Goal: Task Accomplishment & Management: Complete application form

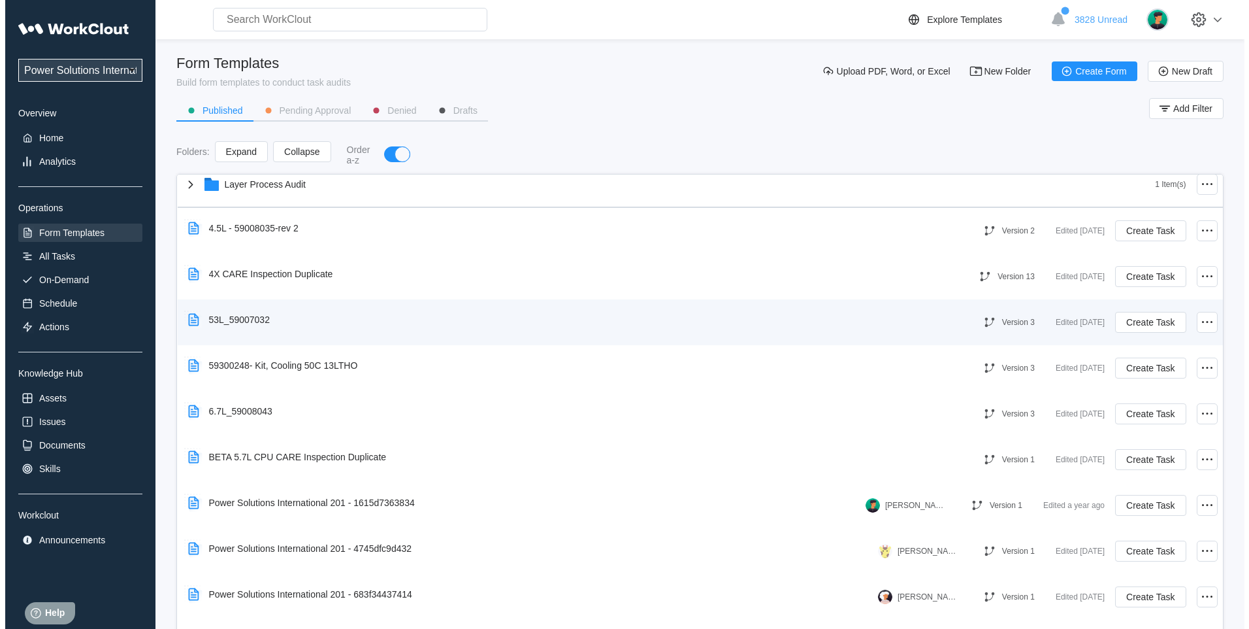
scroll to position [327, 0]
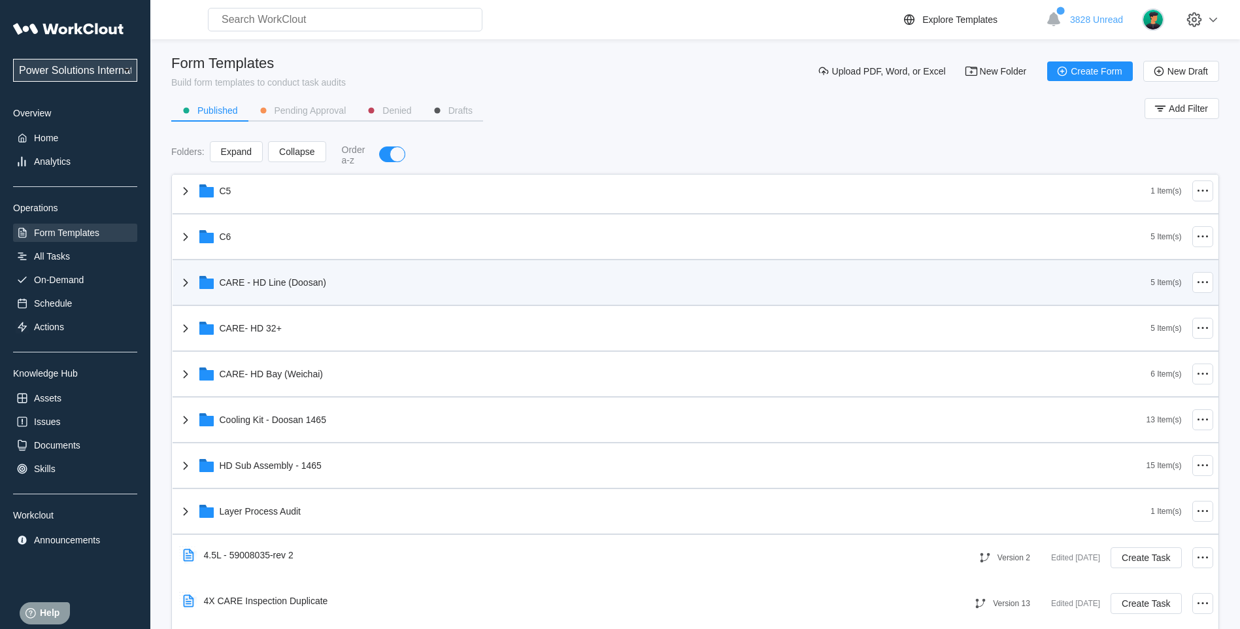
click at [188, 279] on icon at bounding box center [186, 282] width 16 height 16
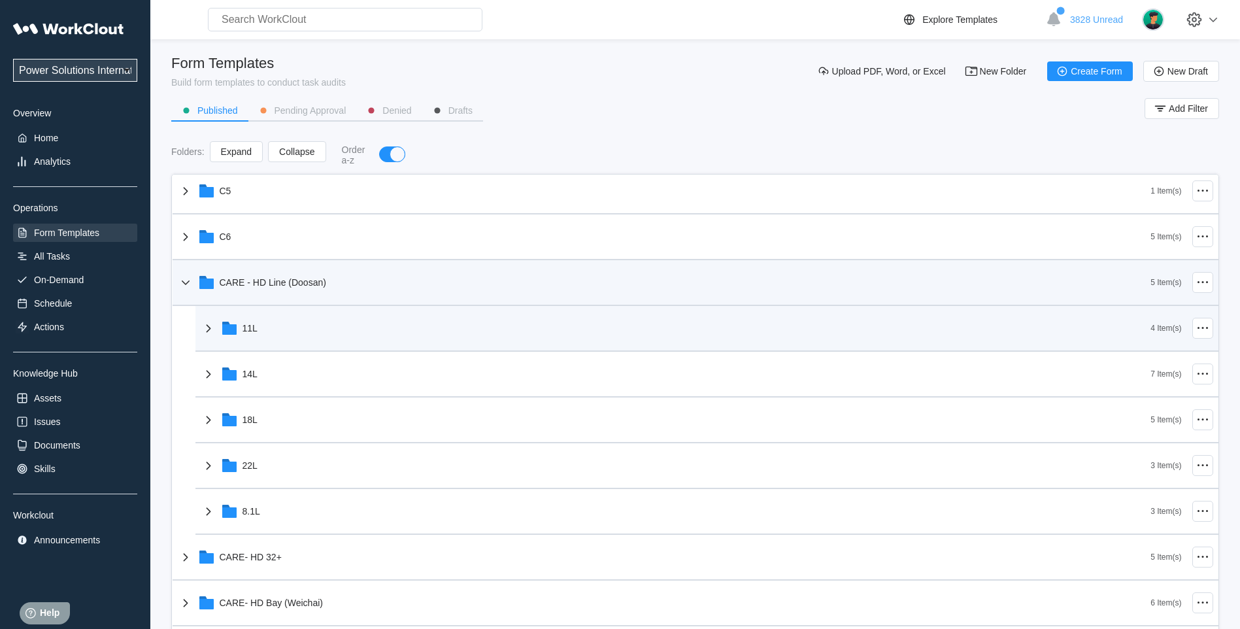
click at [212, 331] on icon at bounding box center [209, 328] width 16 height 16
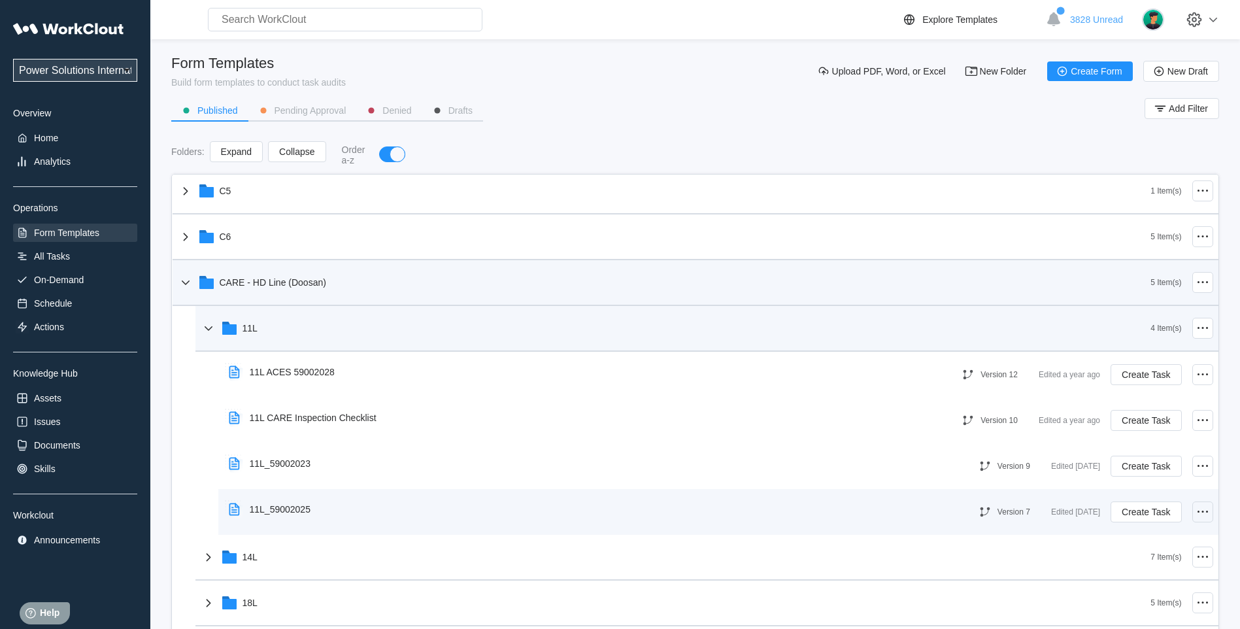
click at [1194, 512] on icon at bounding box center [1202, 512] width 16 height 16
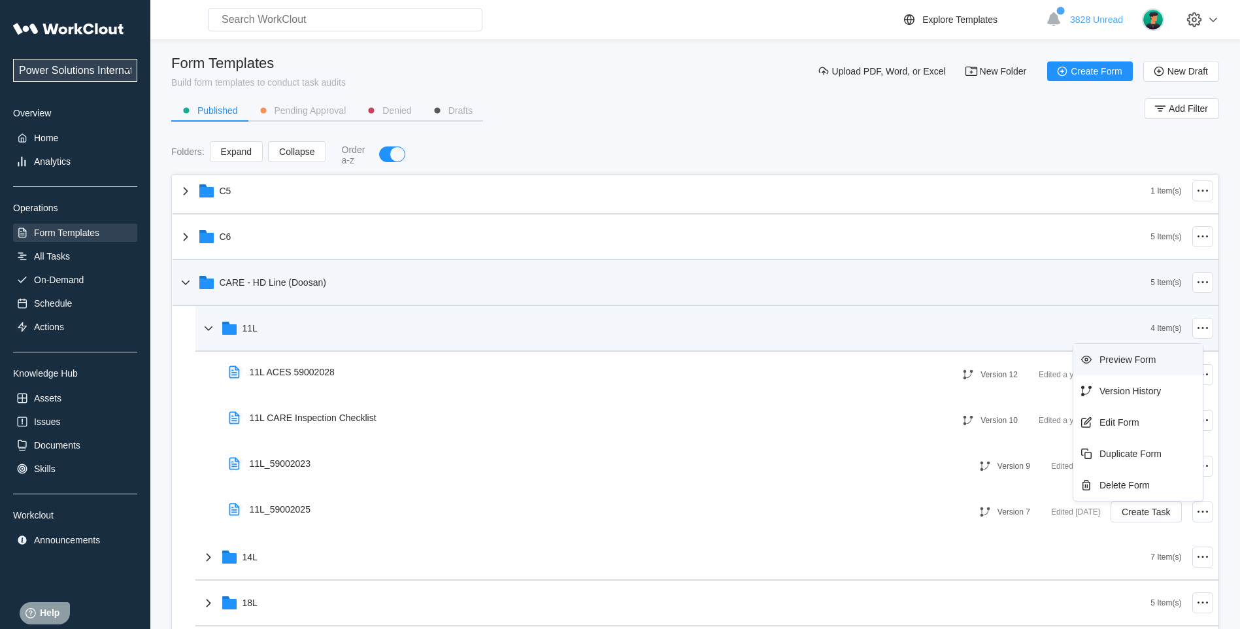
click at [1105, 365] on div "Preview Form" at bounding box center [1137, 359] width 119 height 21
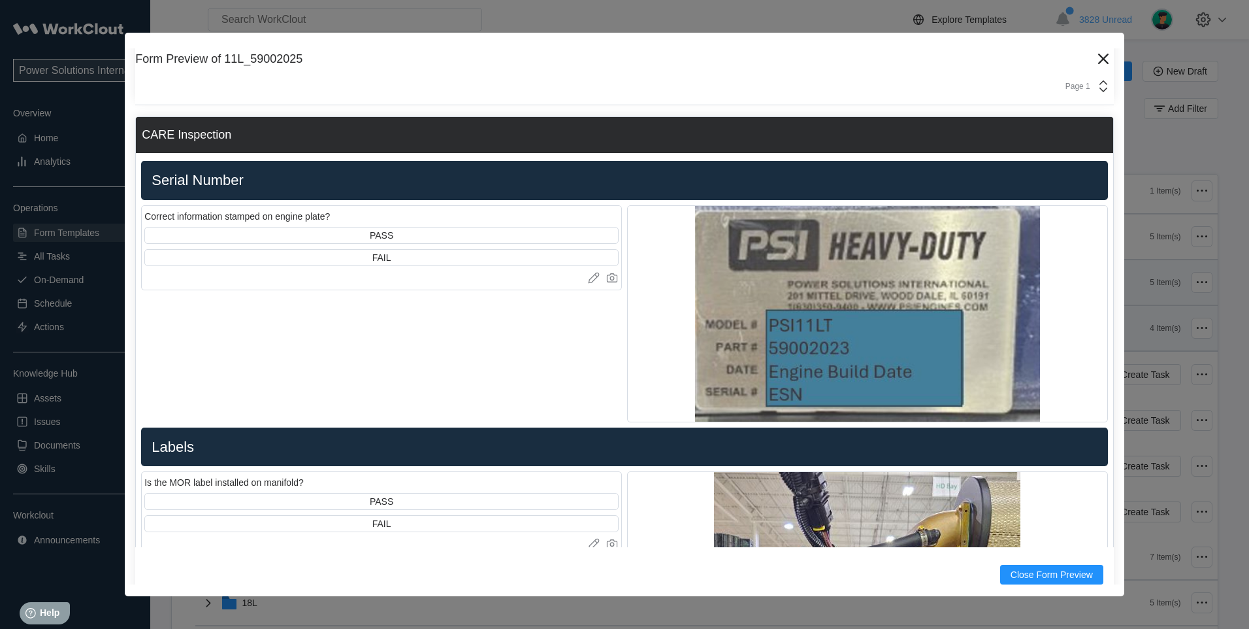
click at [721, 293] on img at bounding box center [867, 314] width 345 height 216
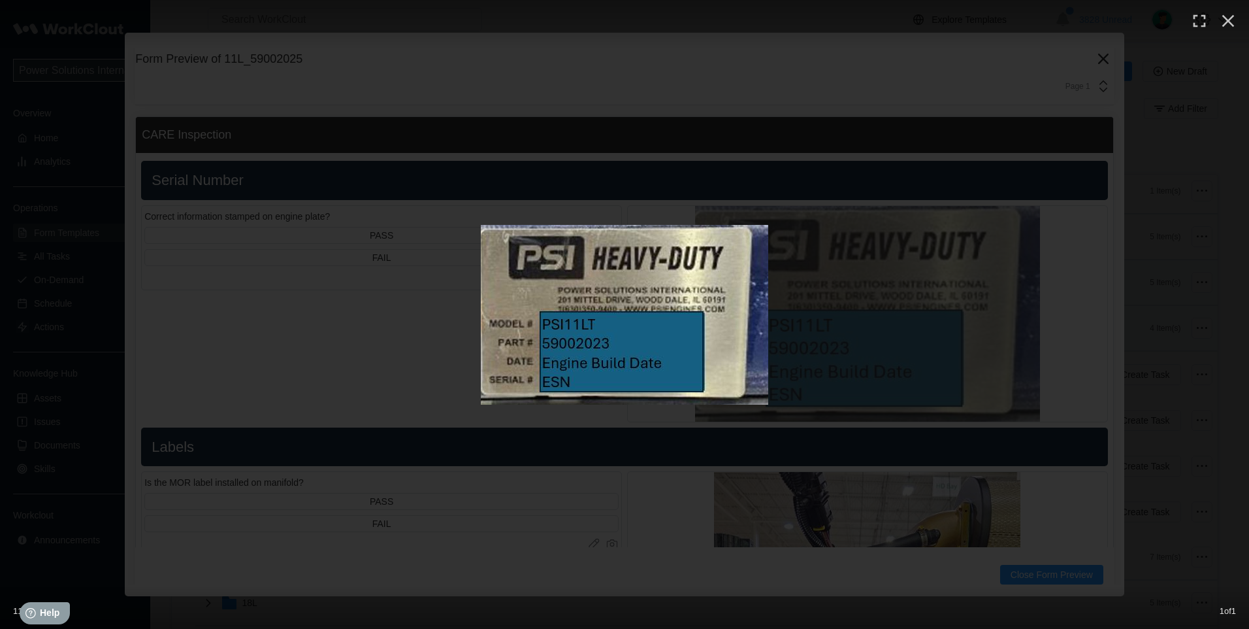
click at [721, 293] on img at bounding box center [625, 315] width 288 height 180
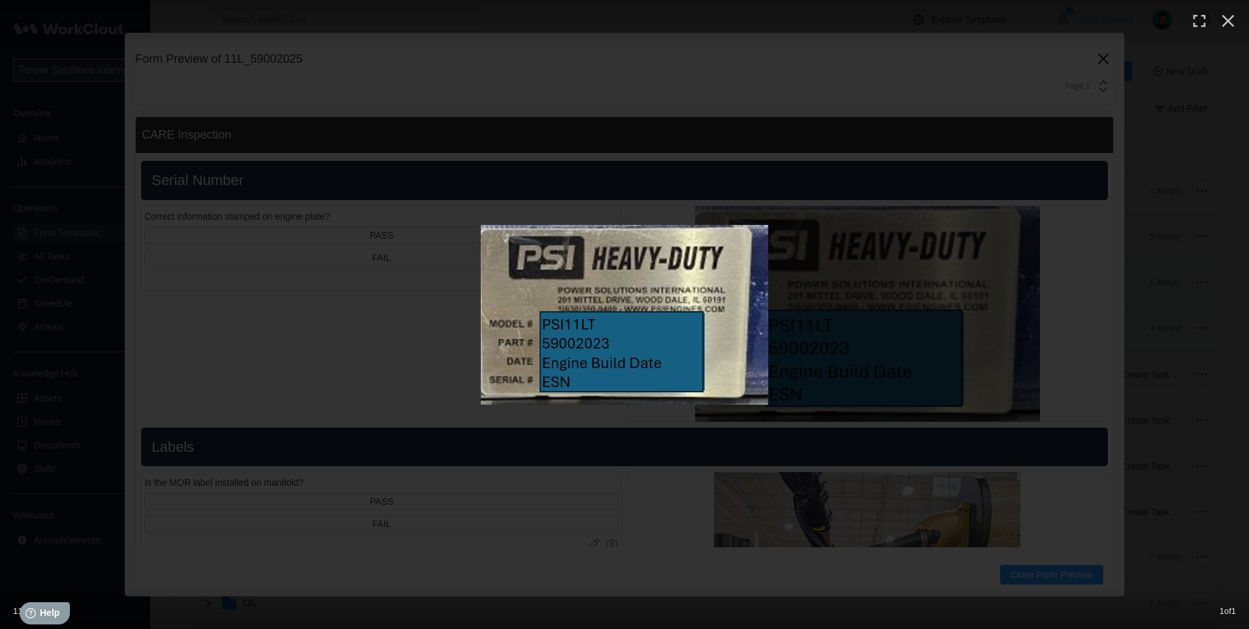
click at [966, 240] on div at bounding box center [624, 315] width 1249 height 180
click at [1232, 20] on icon "button" at bounding box center [1228, 20] width 21 height 21
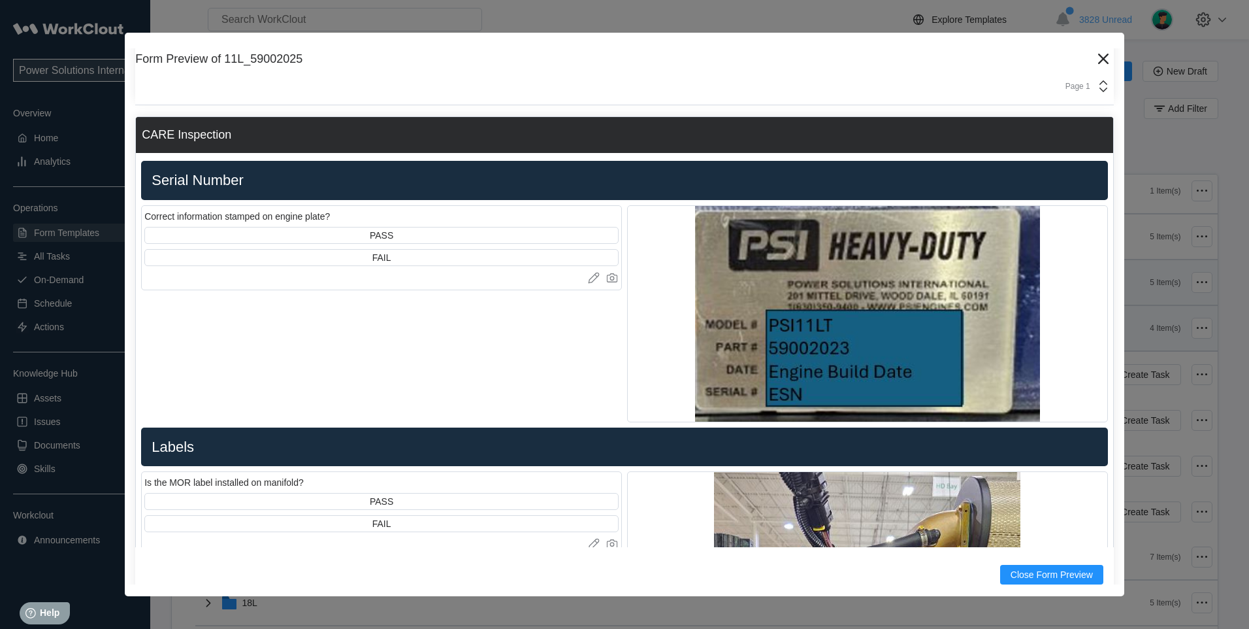
click at [1089, 220] on div at bounding box center [868, 314] width 480 height 216
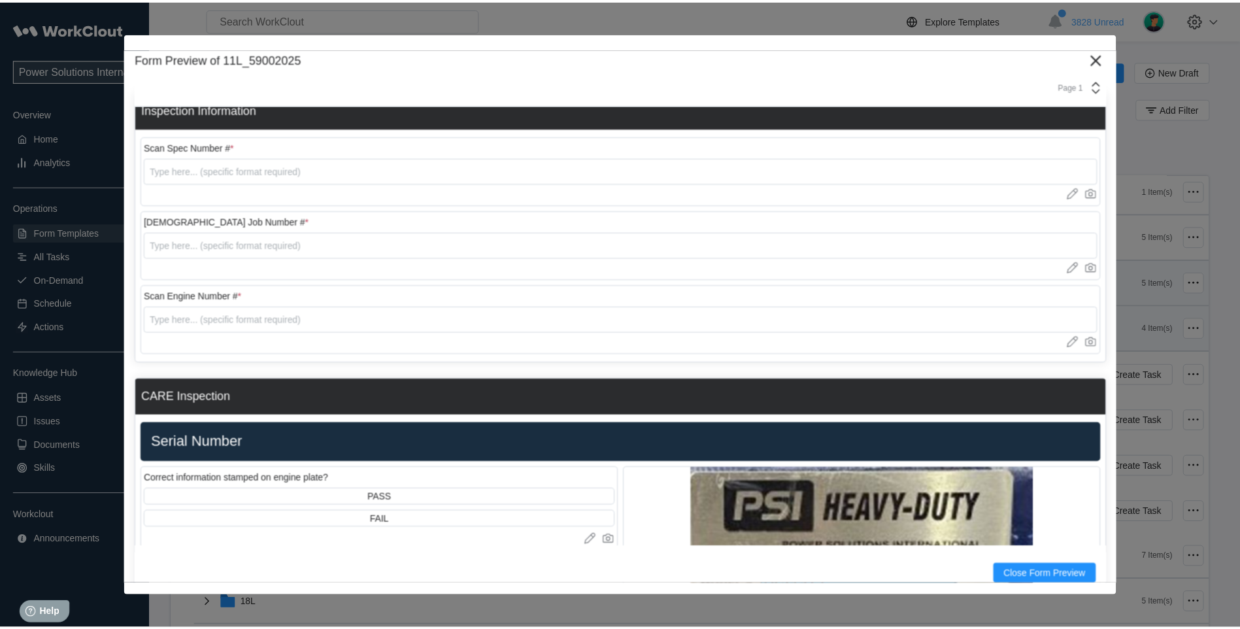
scroll to position [0, 0]
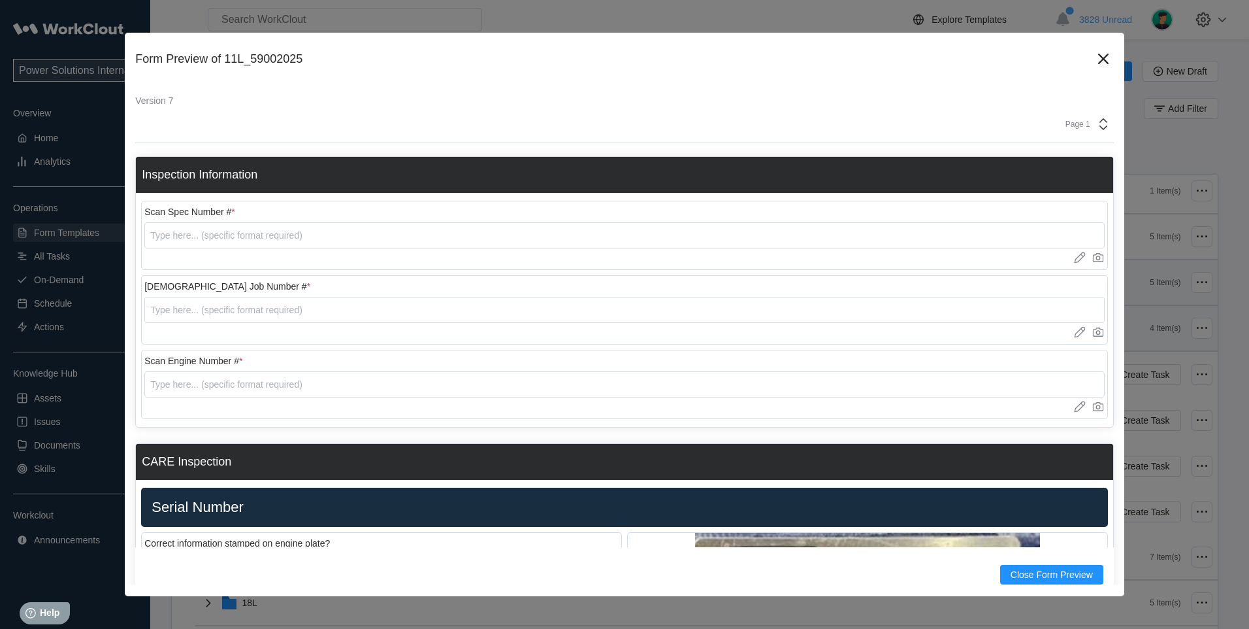
drag, startPoint x: 152, startPoint y: 566, endPoint x: 177, endPoint y: 613, distance: 53.2
click at [158, 601] on div "Form Preview of 11L_59002025 Version 7 Page 1 Inspection Information Scan Spec …" at bounding box center [624, 314] width 1249 height 629
drag, startPoint x: 1094, startPoint y: 58, endPoint x: 974, endPoint y: 108, distance: 130.1
click at [1098, 58] on icon at bounding box center [1103, 59] width 10 height 10
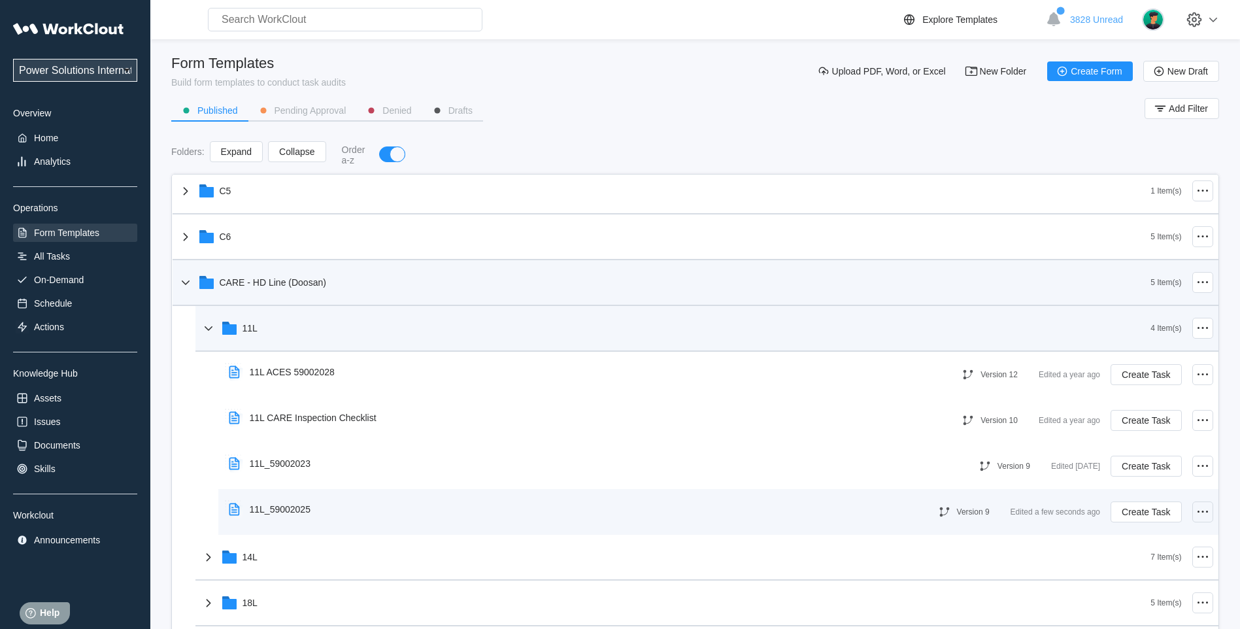
click at [1197, 516] on icon at bounding box center [1202, 512] width 16 height 16
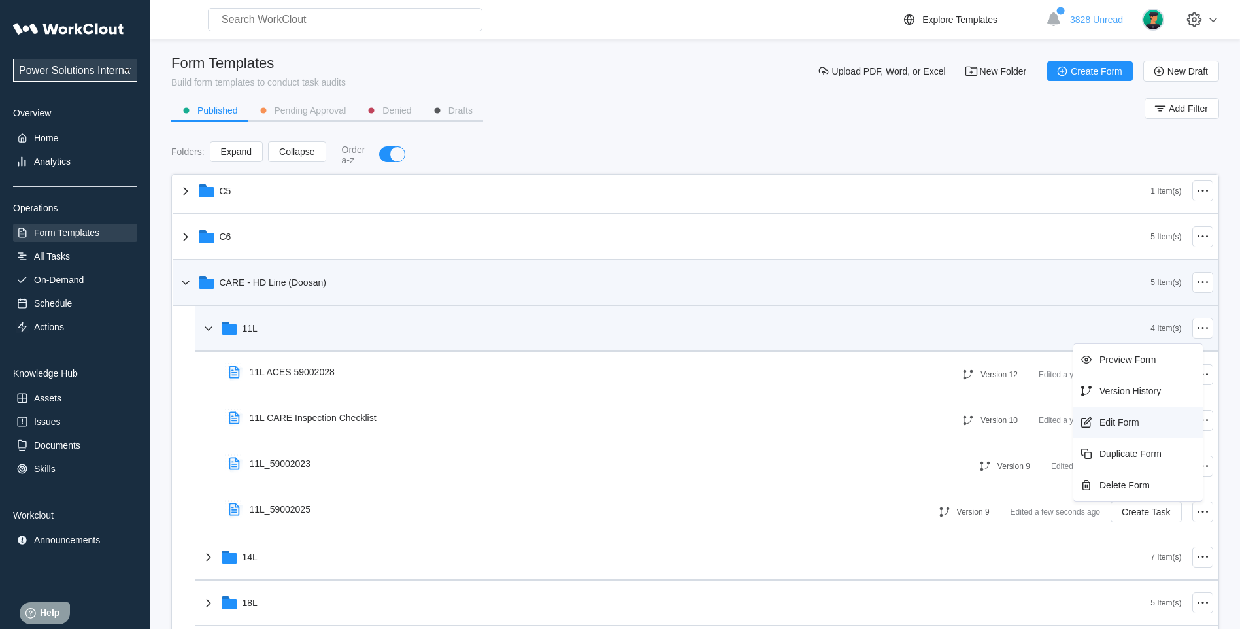
click at [1142, 429] on div "Edit Form" at bounding box center [1137, 422] width 119 height 21
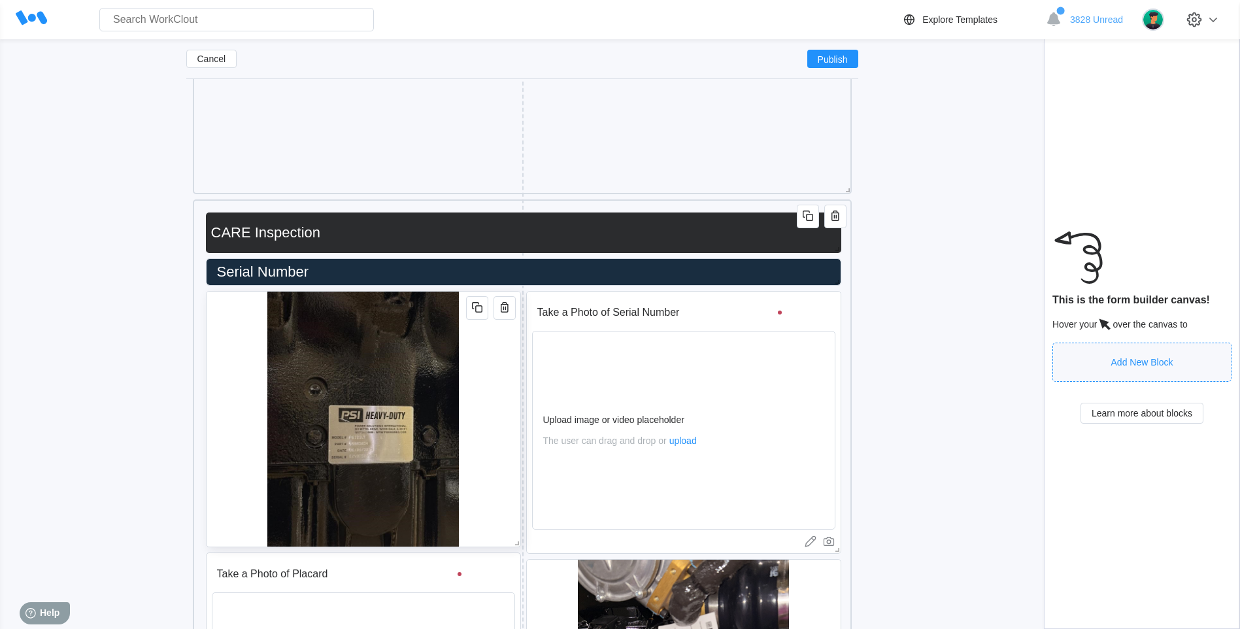
scroll to position [666, 0]
click at [504, 316] on icon "button" at bounding box center [505, 308] width 16 height 16
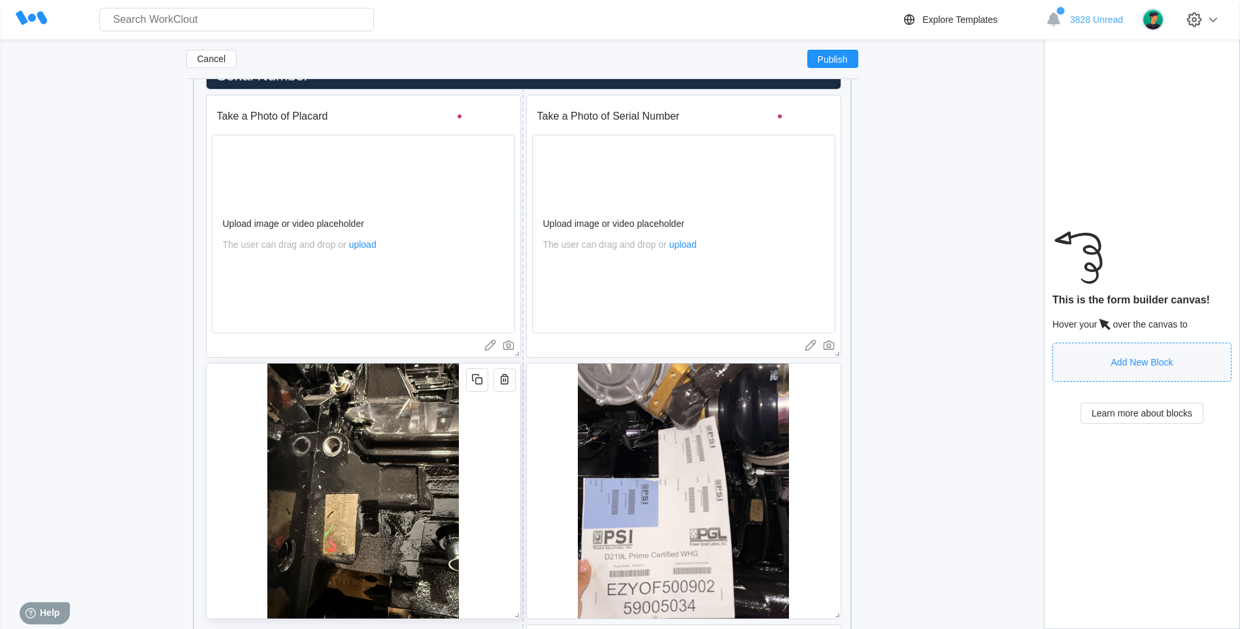
scroll to position [993, 0]
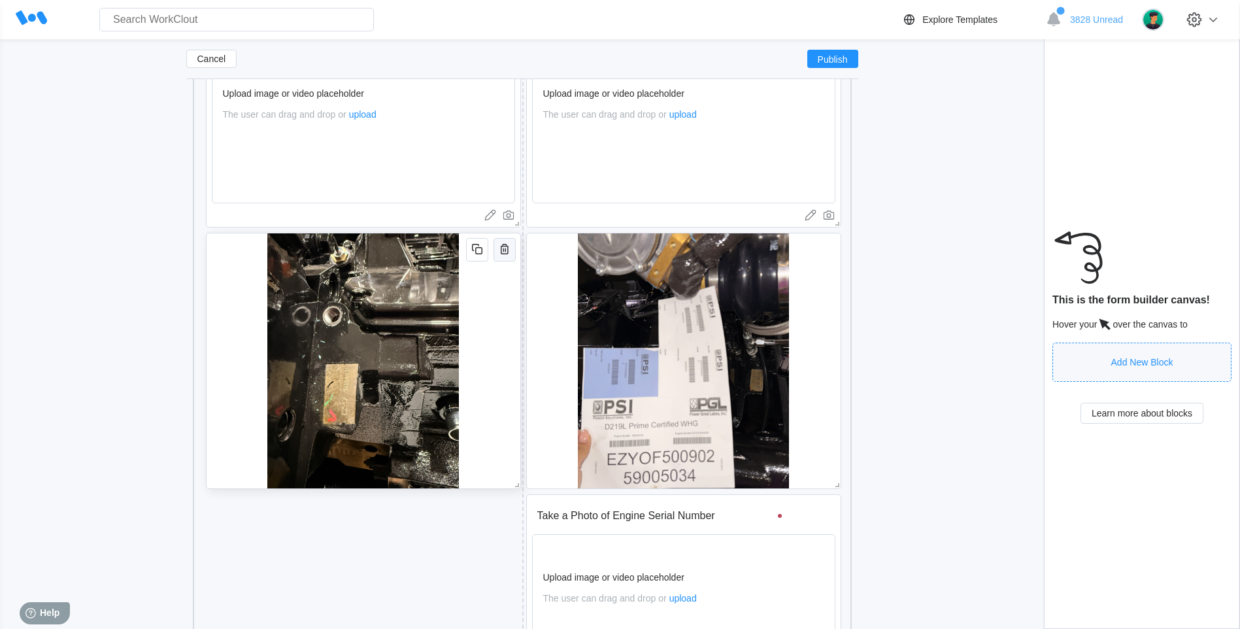
click at [504, 252] on icon "button" at bounding box center [505, 249] width 16 height 16
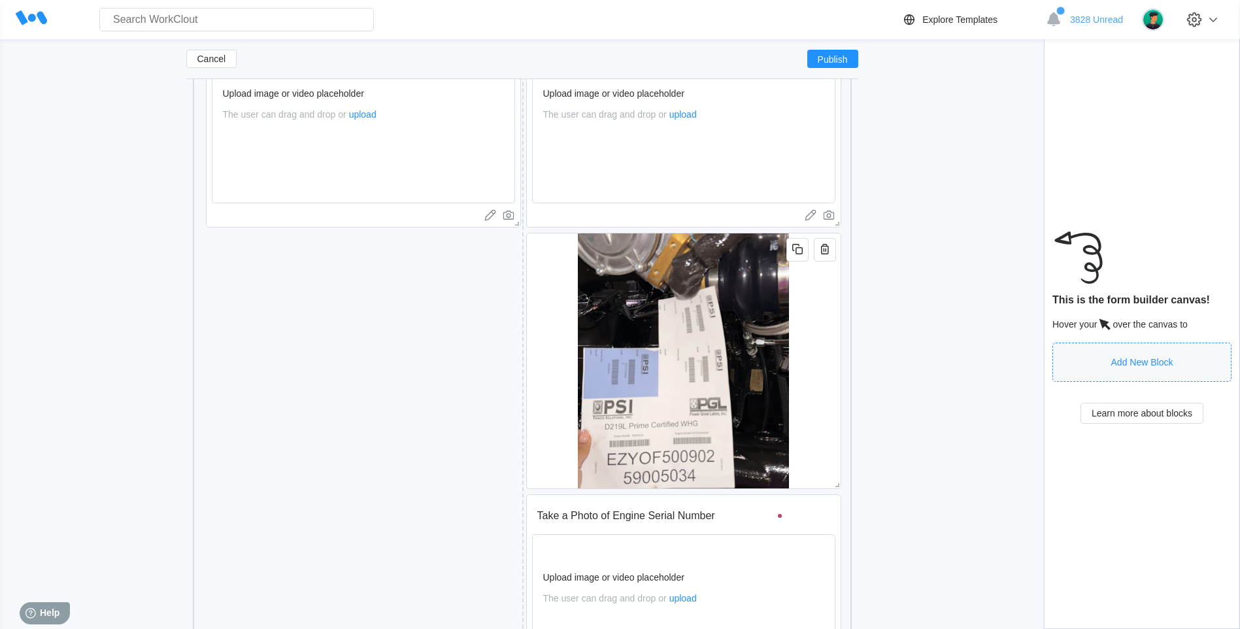
click at [830, 255] on icon "button" at bounding box center [825, 249] width 16 height 16
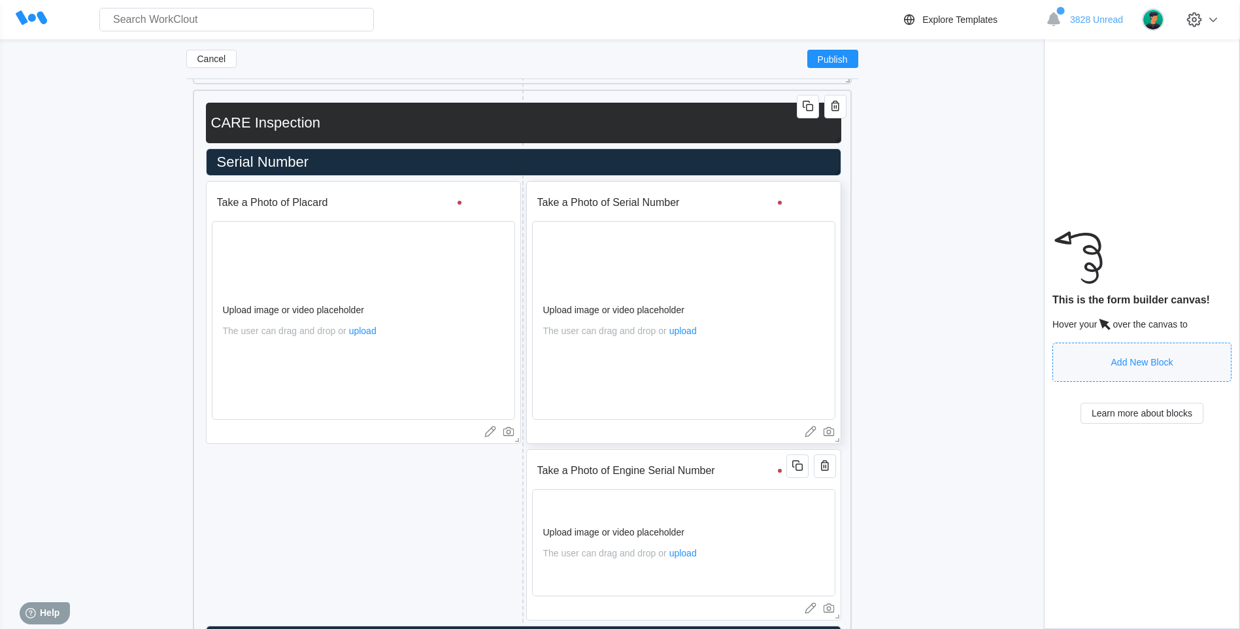
scroll to position [774, 0]
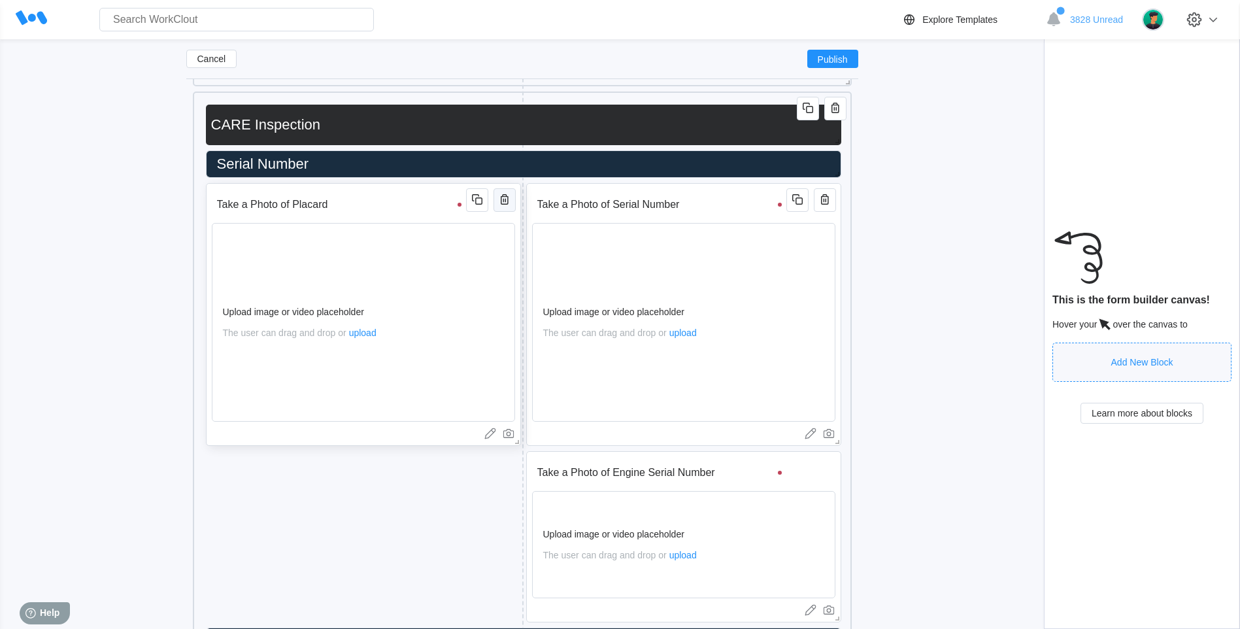
click at [508, 212] on button "button" at bounding box center [504, 200] width 22 height 24
click at [823, 470] on icon "button" at bounding box center [824, 469] width 3 height 4
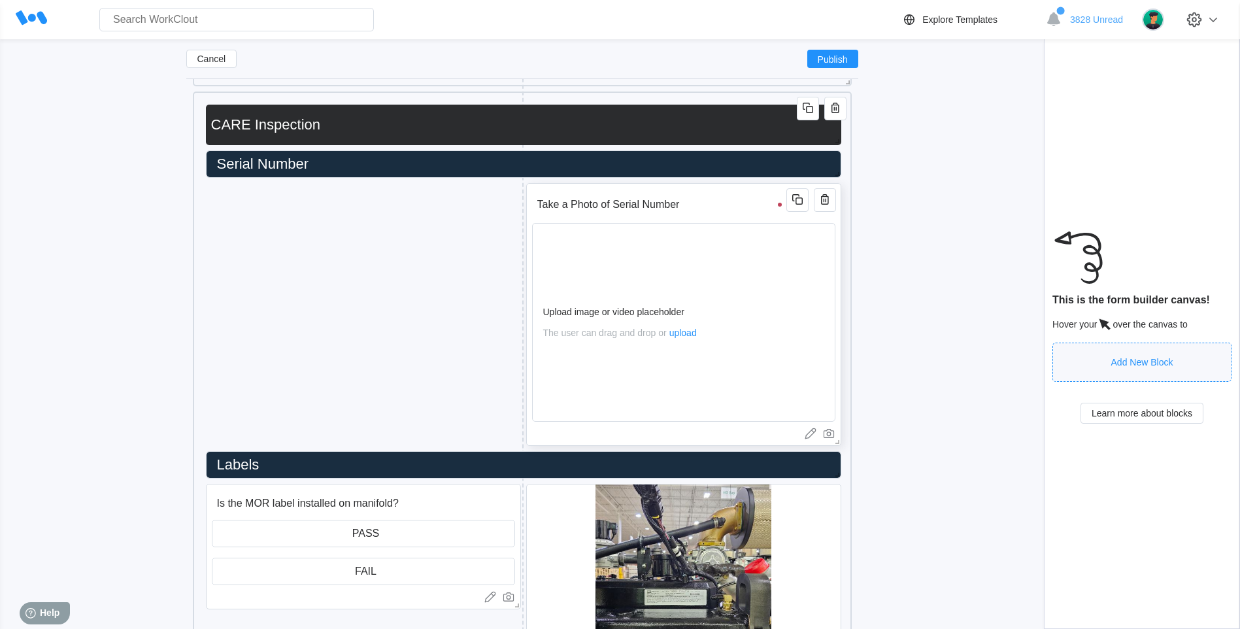
click at [701, 214] on input "Take a Photo of Serial Number" at bounding box center [661, 204] width 259 height 26
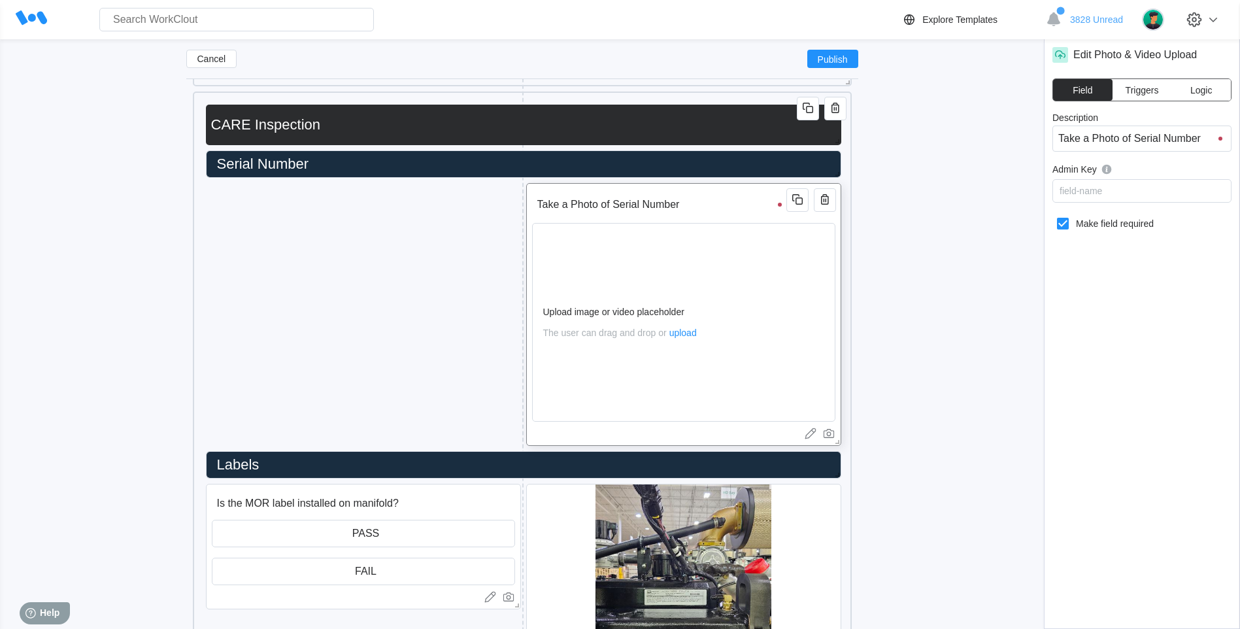
type input "Take a Photo of Serial Number"
type input "Take a Photo of Serial Numbe"
type input "Take a Pho"
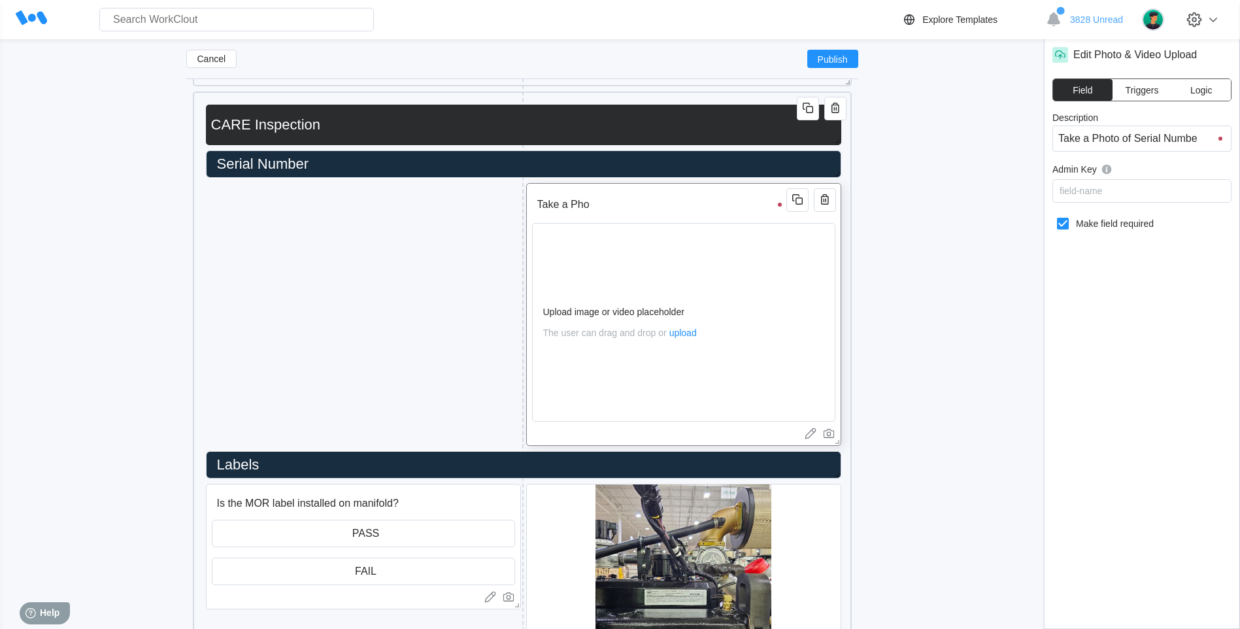
type input "Take a Pho"
type input "Take a Ph"
type input "Take a Pho"
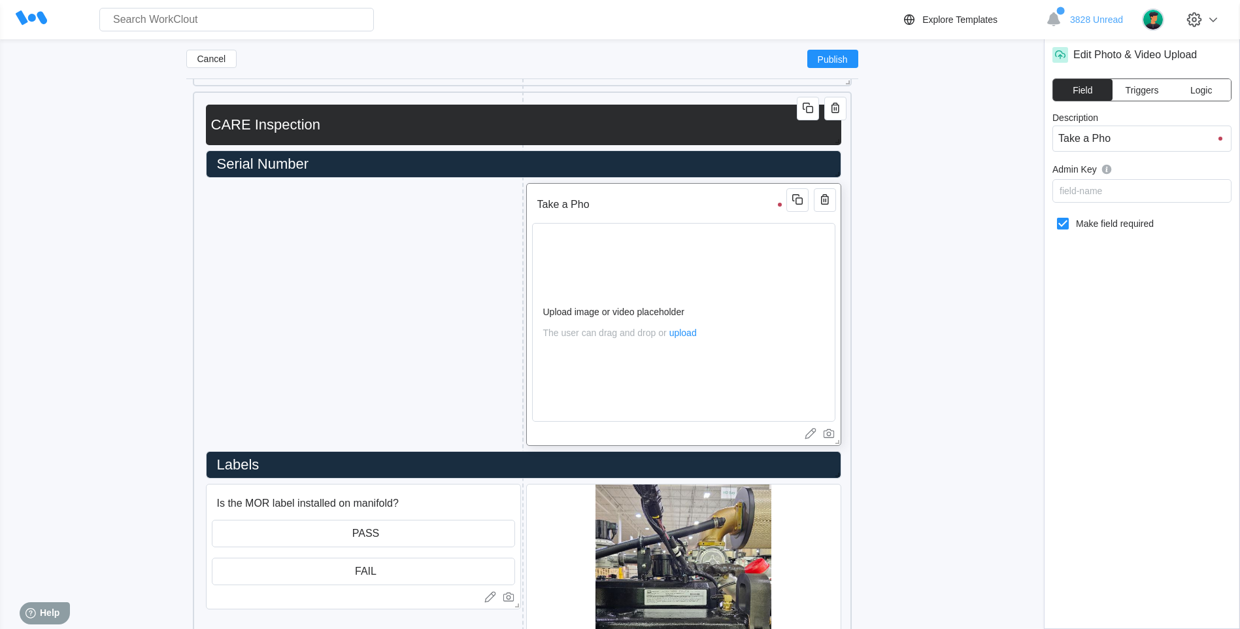
type input "Take a Phot"
type input "Take a Photo"
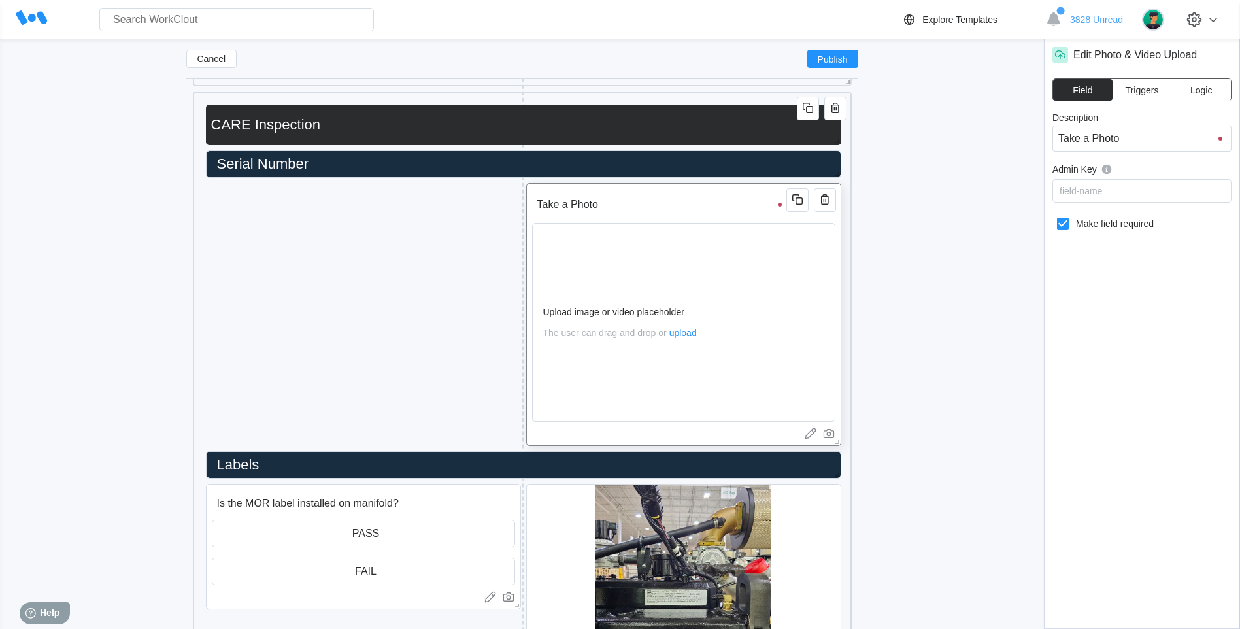
type input "Take a Photo"
type input "Take a Photo o"
type input "Take a Photo of"
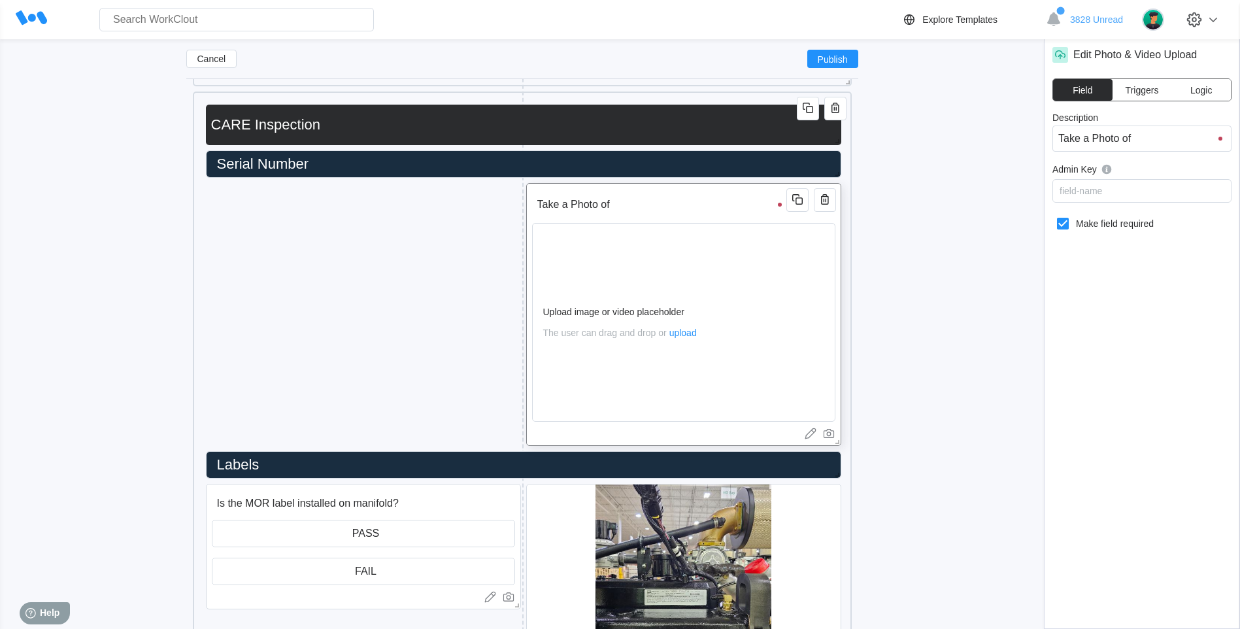
type input "Take a Photo of"
type input "Take a Photo of P"
type input "Take a Photo of Pla"
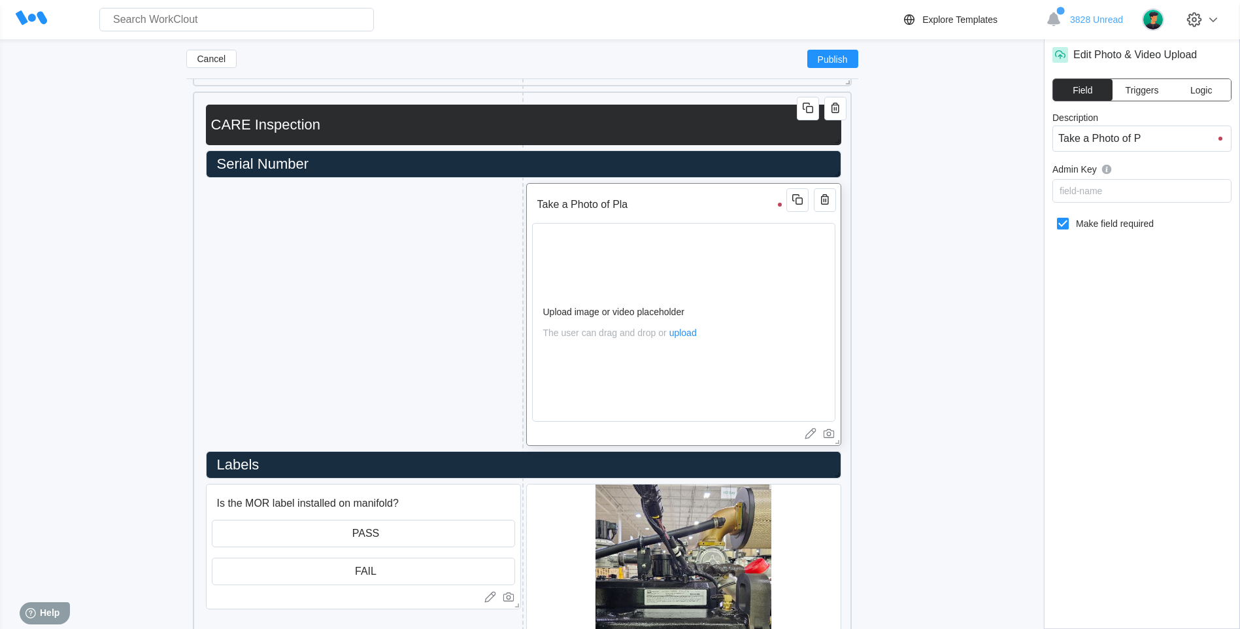
type input "Take a Photo of Pla"
type input "Take a Photo of Plac"
type input "Take a Photo of Placr"
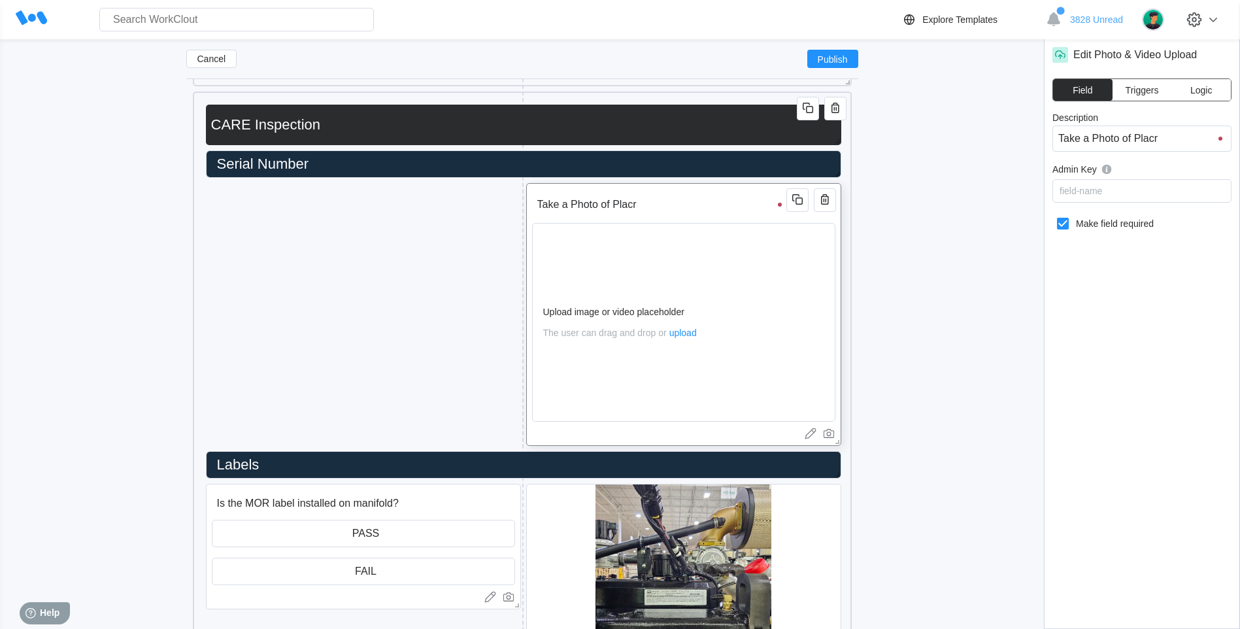
type input "Take a Photo of Placrd"
type input "Take a Photo of Placr"
type input "Take a Photo of Plac"
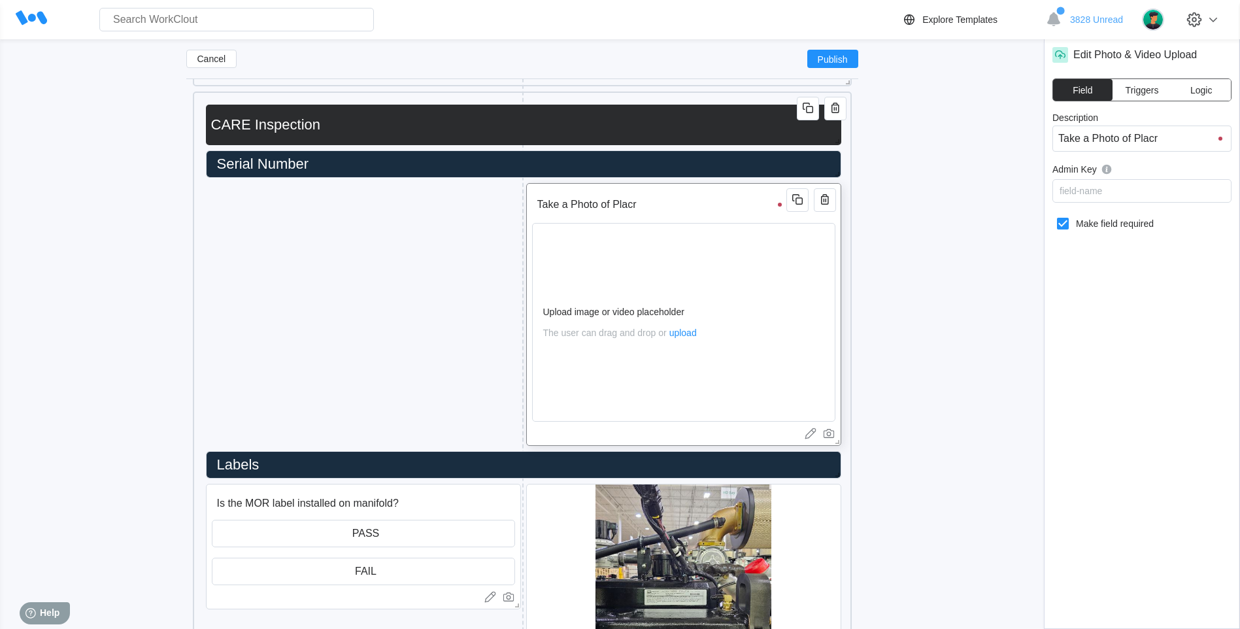
type input "Take a Photo of Plac"
type input "Take a Photo of Placa"
type input "Take a Photo of Placar"
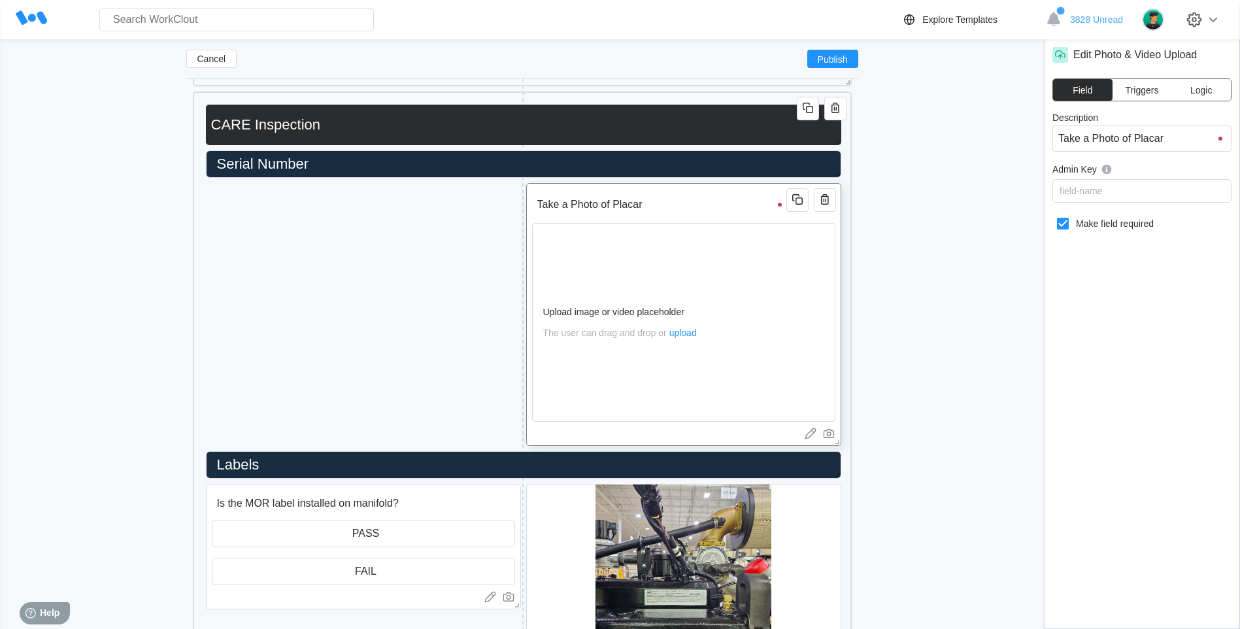
type input "Take a Photo of Placard"
type input "Take a Photo of Placard,"
type input "Take a Photo of Placard,E"
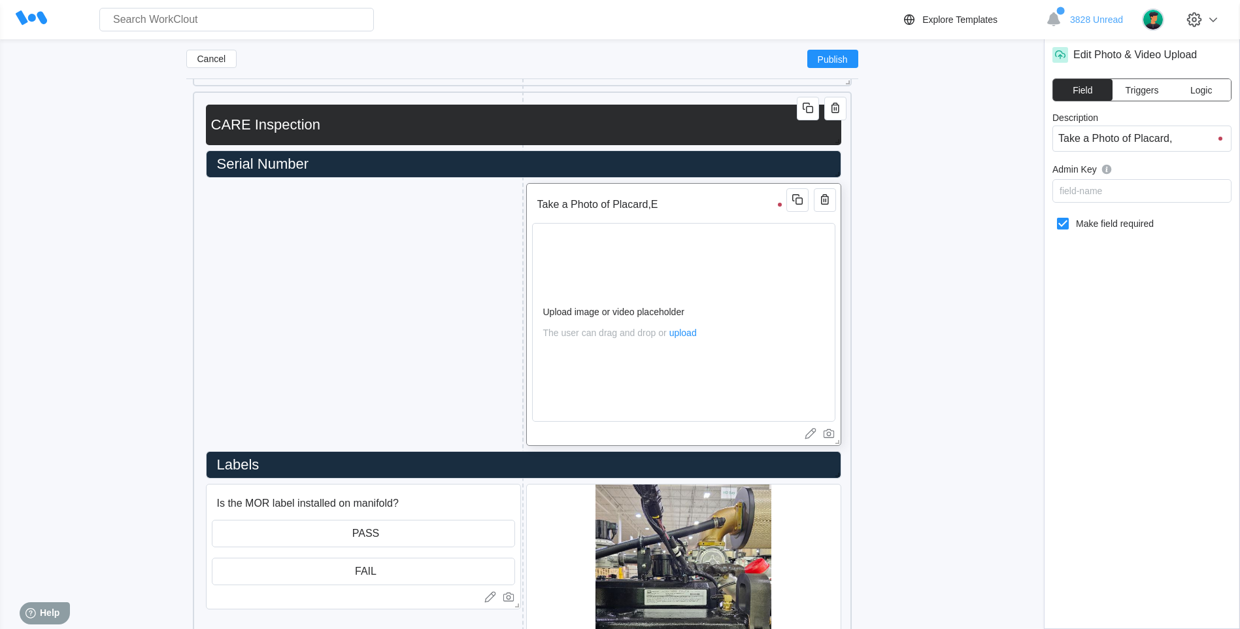
type input "Take a Photo of Placard,E"
type input "Take a Photo of Placard,ES"
type input "Take a Photo of Placard,ESN"
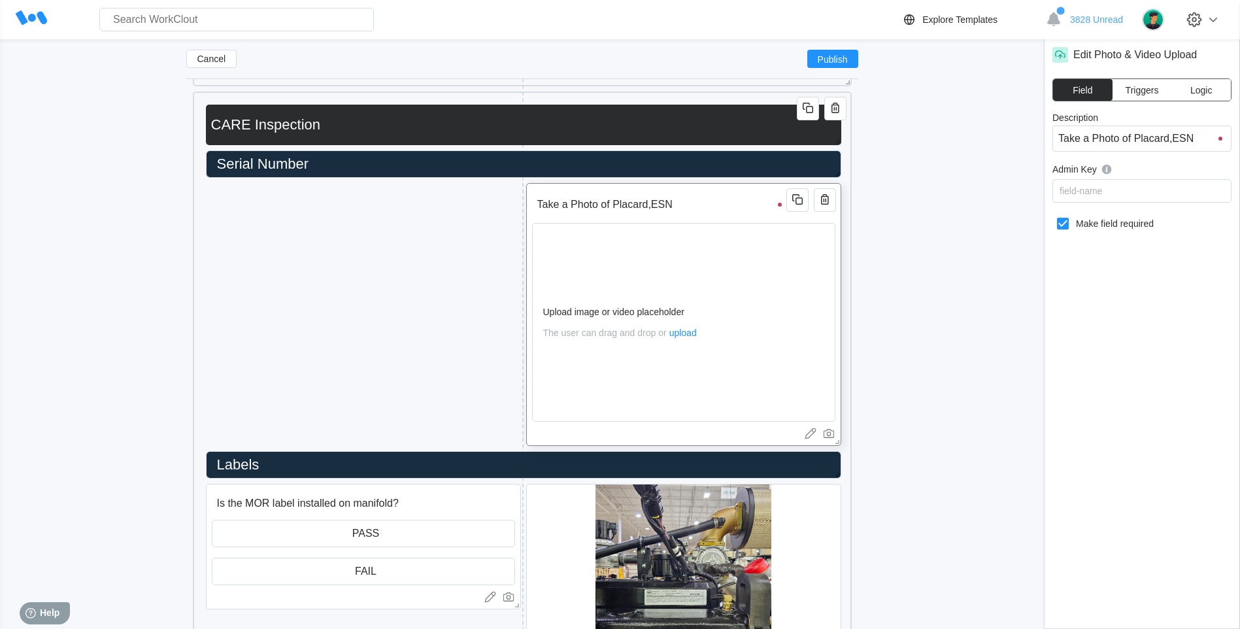
type input "Take a Photo of Placard,ESN,"
type input "Take a Photo of Placard,ESN, a"
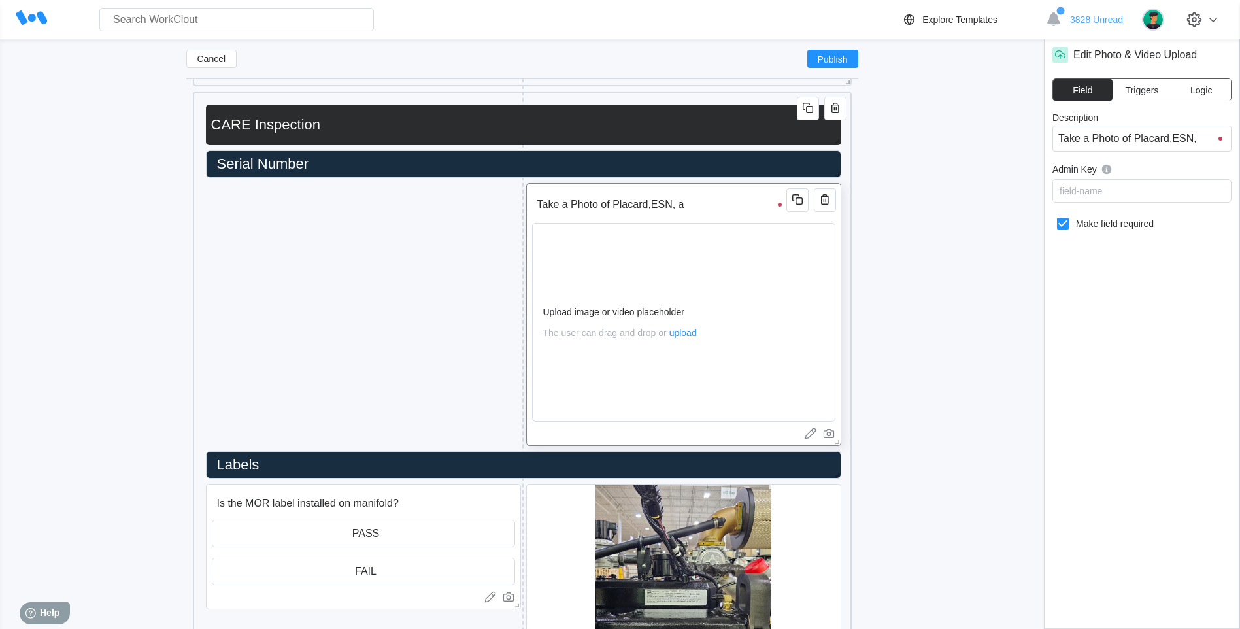
type input "Take a Photo of Placard,ESN, a"
type input "Take a Photo of Placard,ESN, an"
type input "Take a Photo of Placard,ESN, and"
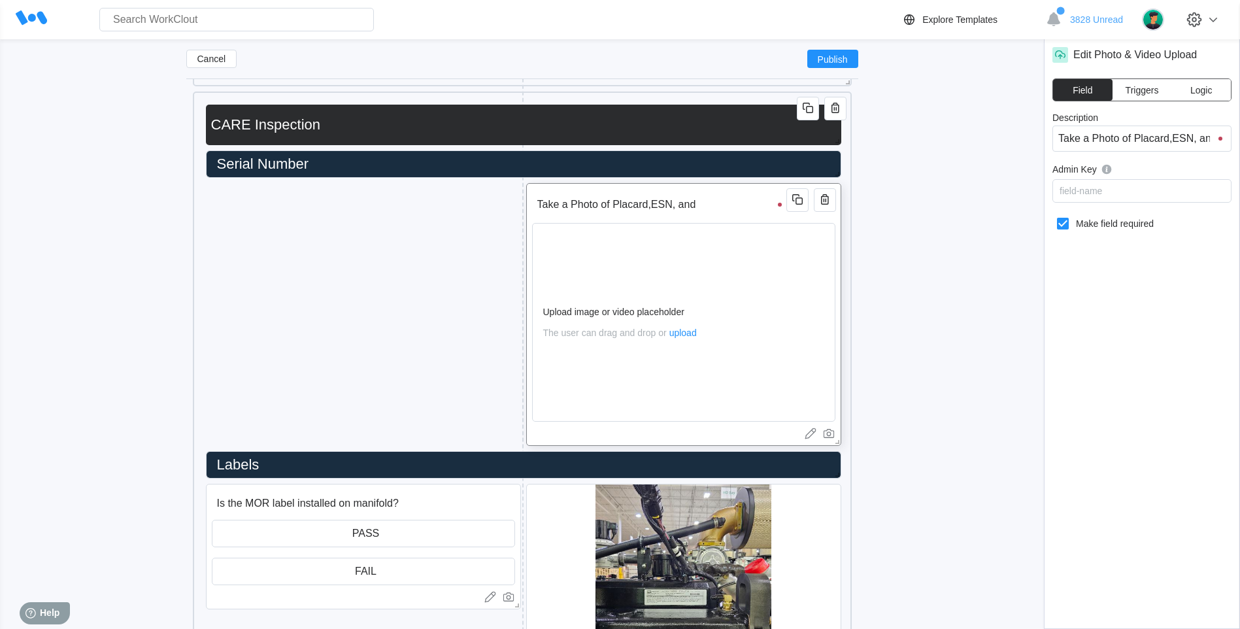
type input "Take a Photo of Placard,ESN, and"
type input "Take a Photo of Placard,ESN, and S"
type input "Take a Photo of Placard,ESN, and Se"
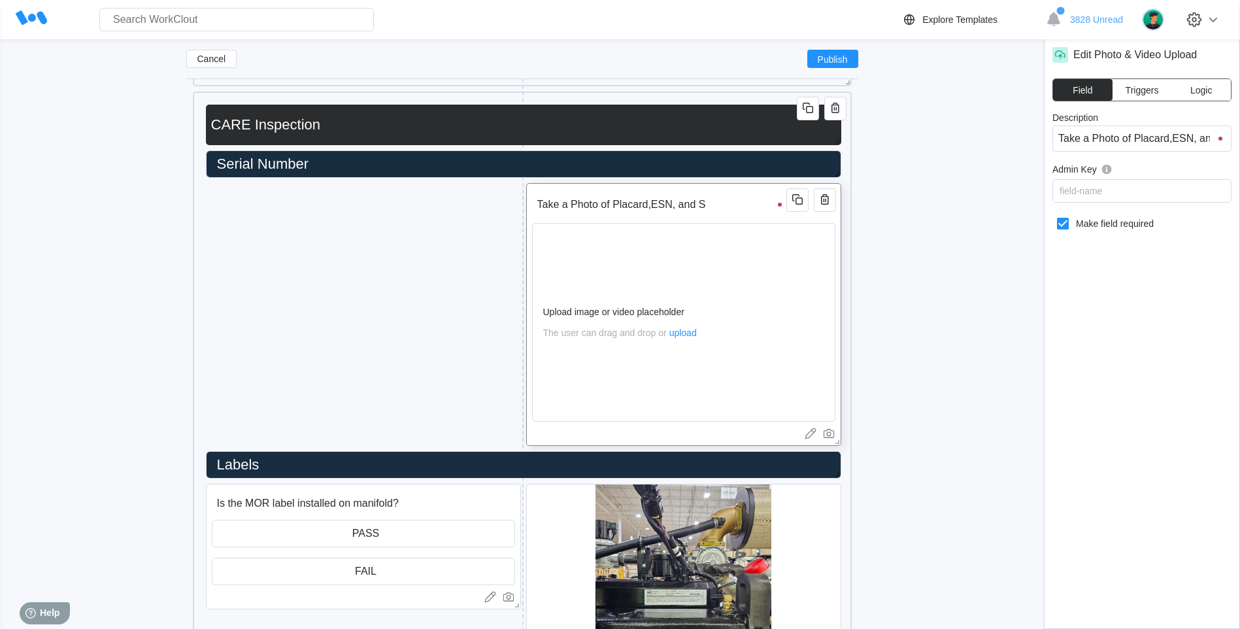
type input "Take a Photo of Placard,ESN, and Se"
type input "Take a Photo of Placard,ESN, and Ser"
type input "Take a Photo of Placard,ESN, and Seri"
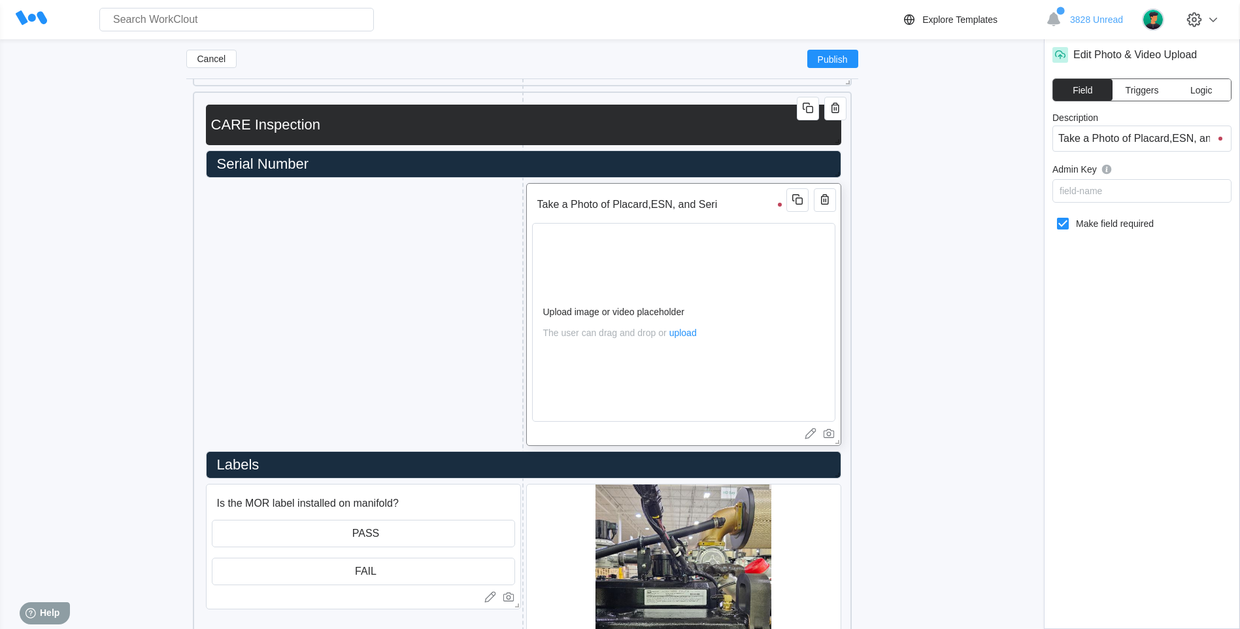
type input "Take a Photo of Placard,ESN, and Seria"
type input "Take a Photo of Placard,ESN, and Serial"
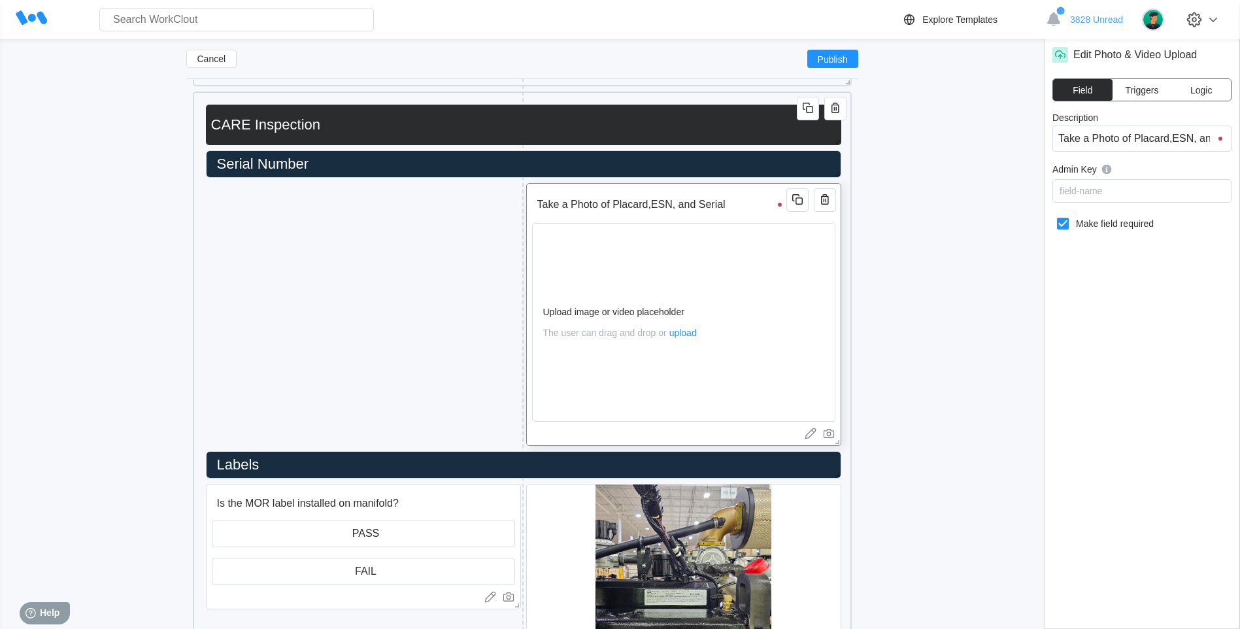
type input "Take a Photo of Placard,ESN, and Serial"
type input "Take a Photo of Placard,ESN, and Serial P"
type input "Take a Photo of Placard,ESN, and Serial Pl"
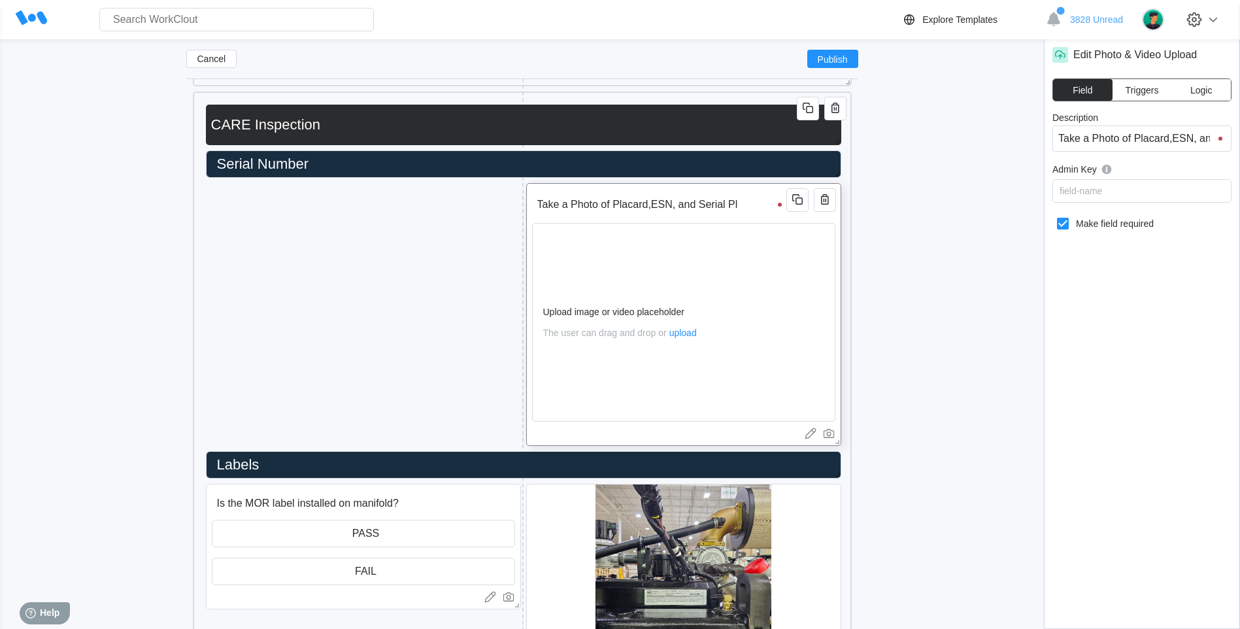
type input "Take a Photo of Placard,ESN, and Serial Pla"
type input "Take a Photo of Placard,ESN, and Serial Plar"
type input "Take a Photo of Placard,ESN, and Serial Plare"
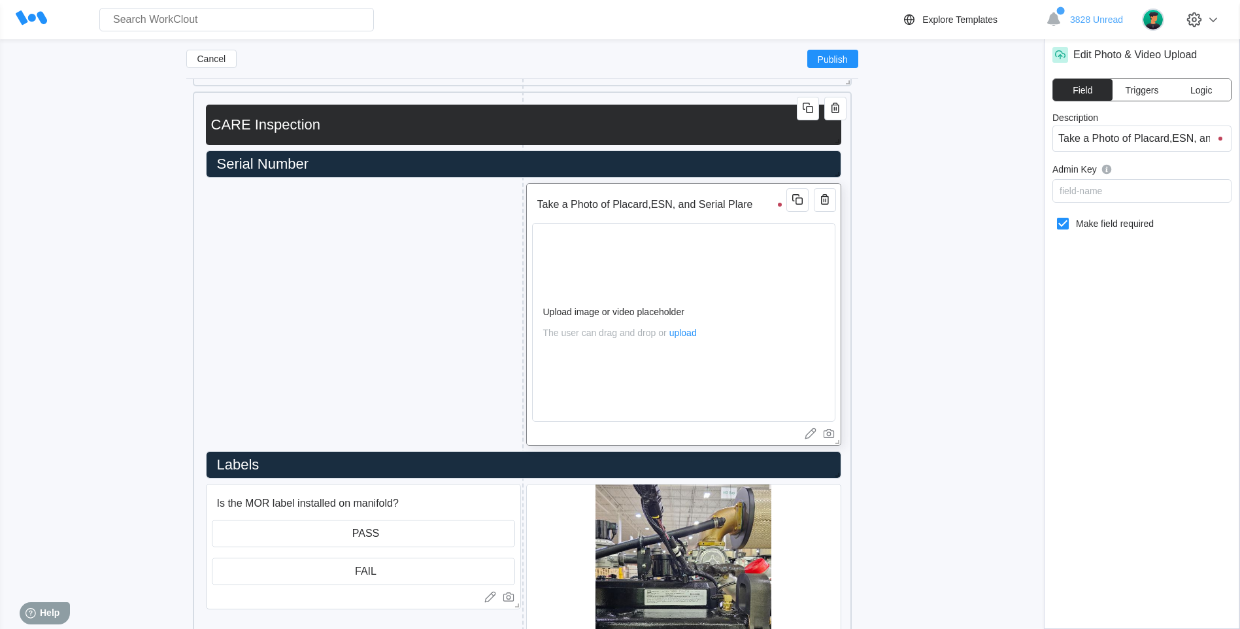
type input "Take a Photo of Placard,ESN, and Serial Plare"
type input "Take a Photo of Placard,ESN, and Serial Plar"
type input "Take a Photo of Placard,ESN, and Serial Pla"
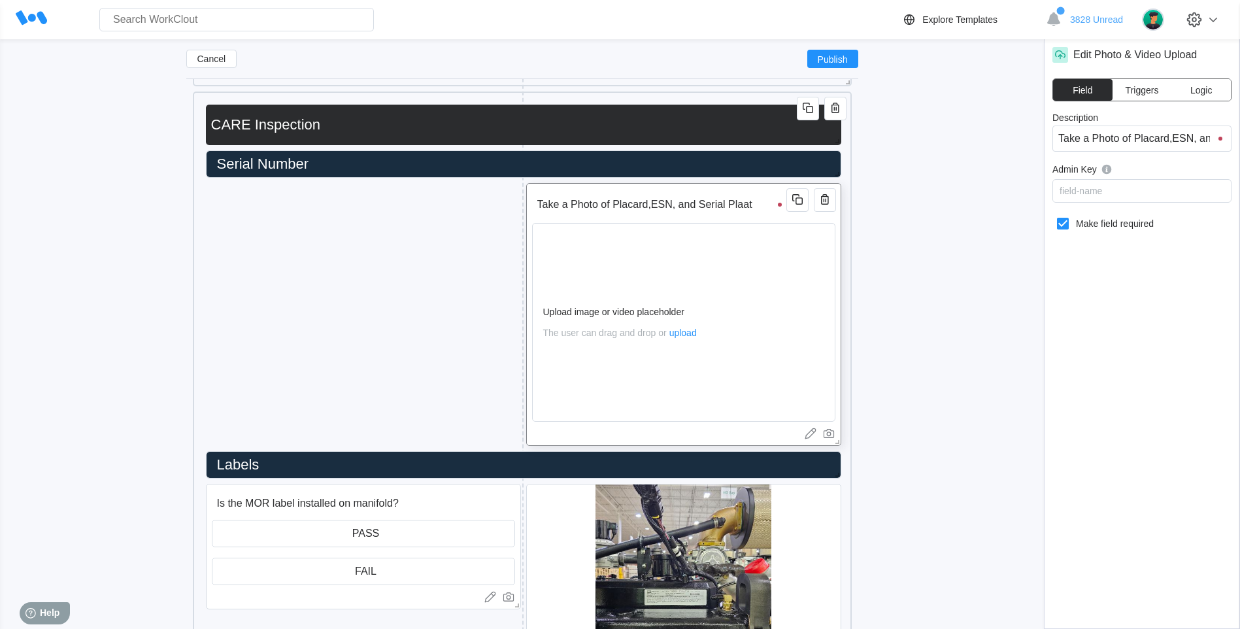
type input "Take a Photo of Placard,ESN, and Serial Plaate"
click at [1084, 192] on div "field-name" at bounding box center [1080, 191] width 42 height 10
click at [1123, 191] on div "field-name" at bounding box center [1142, 191] width 178 height 18
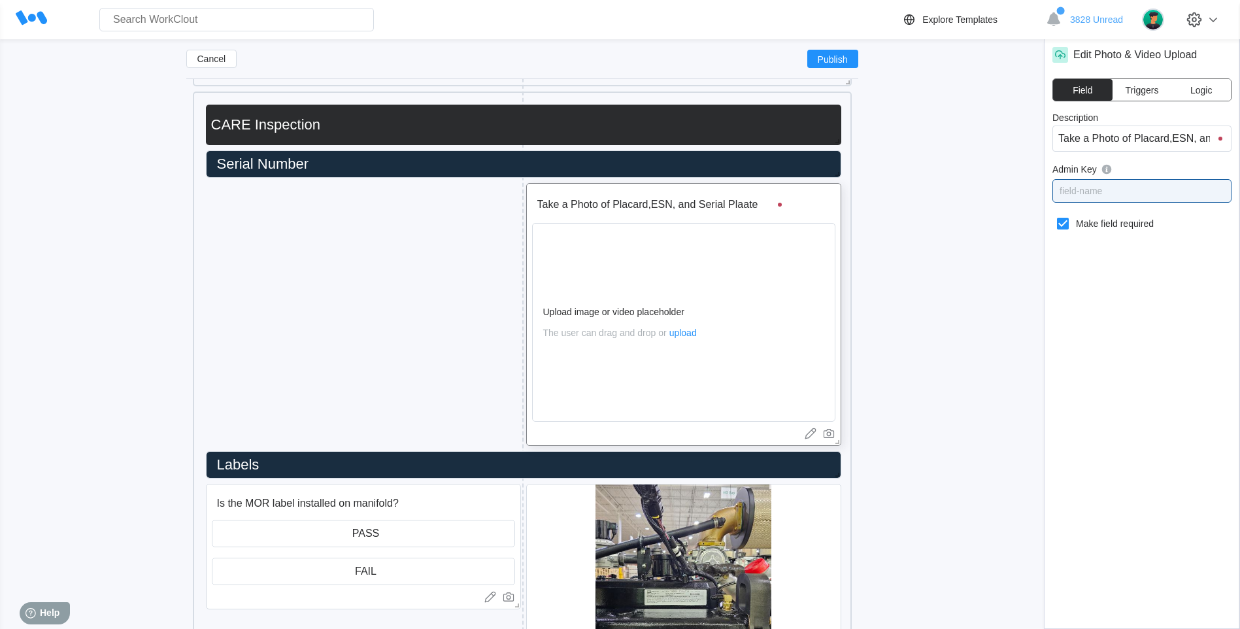
click at [1161, 299] on div "Description Take a Photo of Placard,ESN, and Serial Plaate Admin Key 0 results …" at bounding box center [1141, 359] width 179 height 495
click at [1107, 188] on div "field-name" at bounding box center [1142, 191] width 178 height 18
type input "sw"
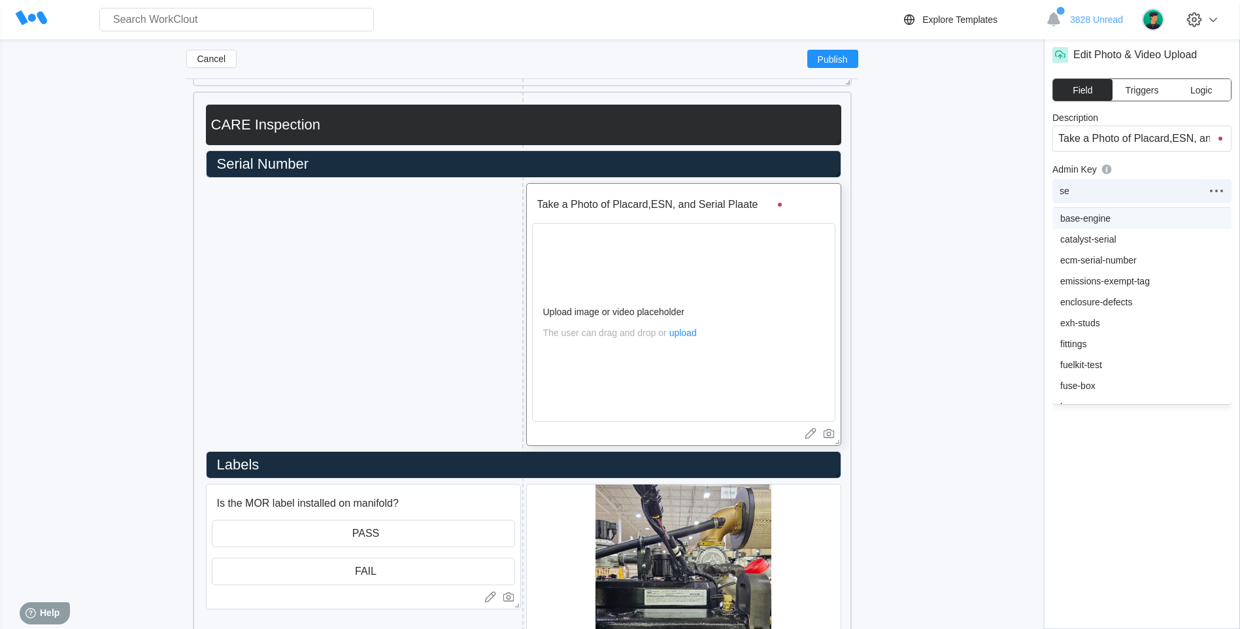
type input "ser"
click at [1075, 282] on div "serial-number" at bounding box center [1141, 281] width 163 height 10
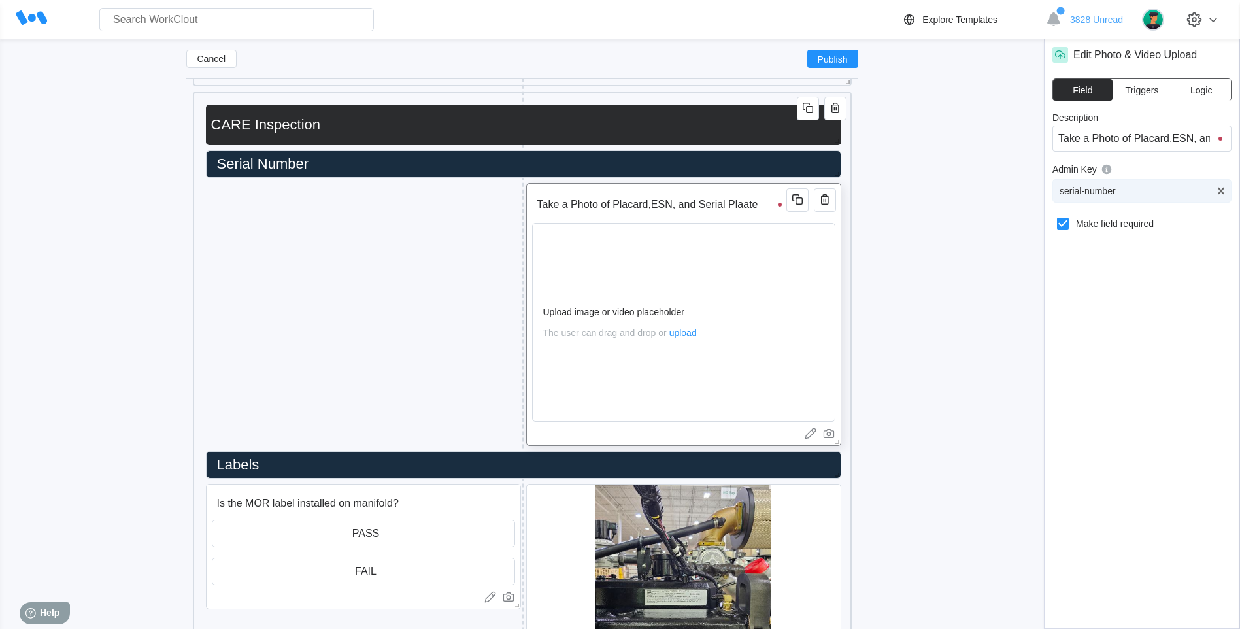
click at [1123, 194] on div "serial-number" at bounding box center [1132, 191] width 158 height 18
click at [1061, 185] on div "serial-number" at bounding box center [1132, 191] width 158 height 18
click at [1162, 198] on div "serial-number" at bounding box center [1132, 191] width 158 height 18
click at [391, 281] on div "Add New Block" at bounding box center [363, 294] width 315 height 41
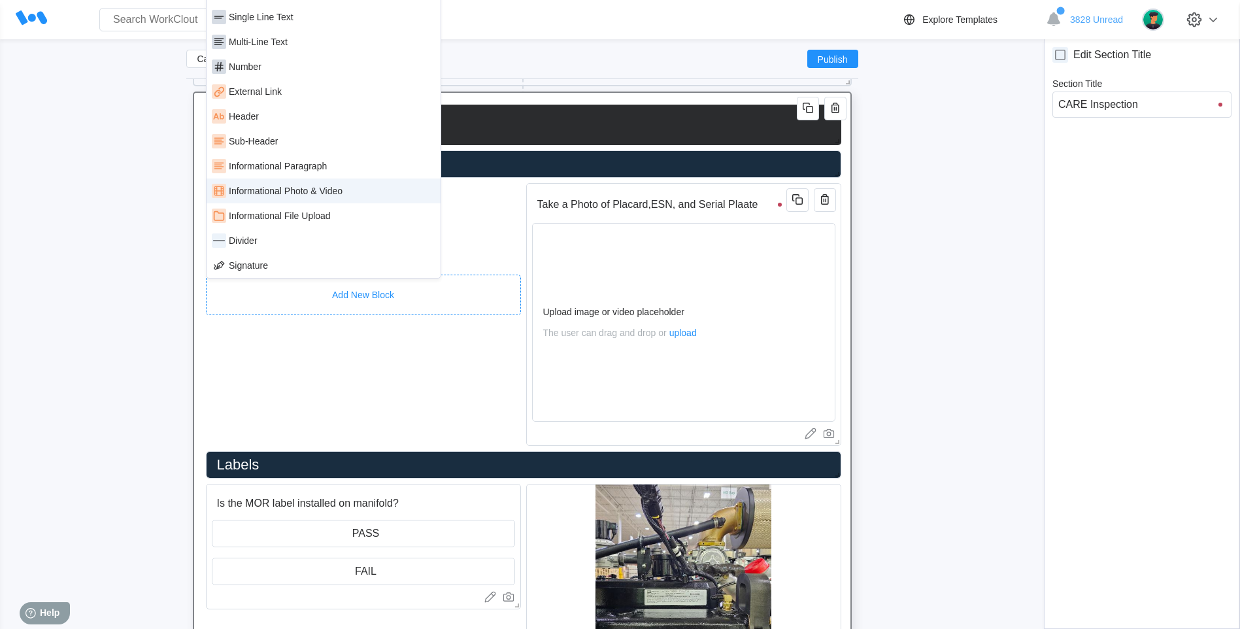
click at [246, 191] on div "Informational Photo & Video" at bounding box center [286, 191] width 114 height 10
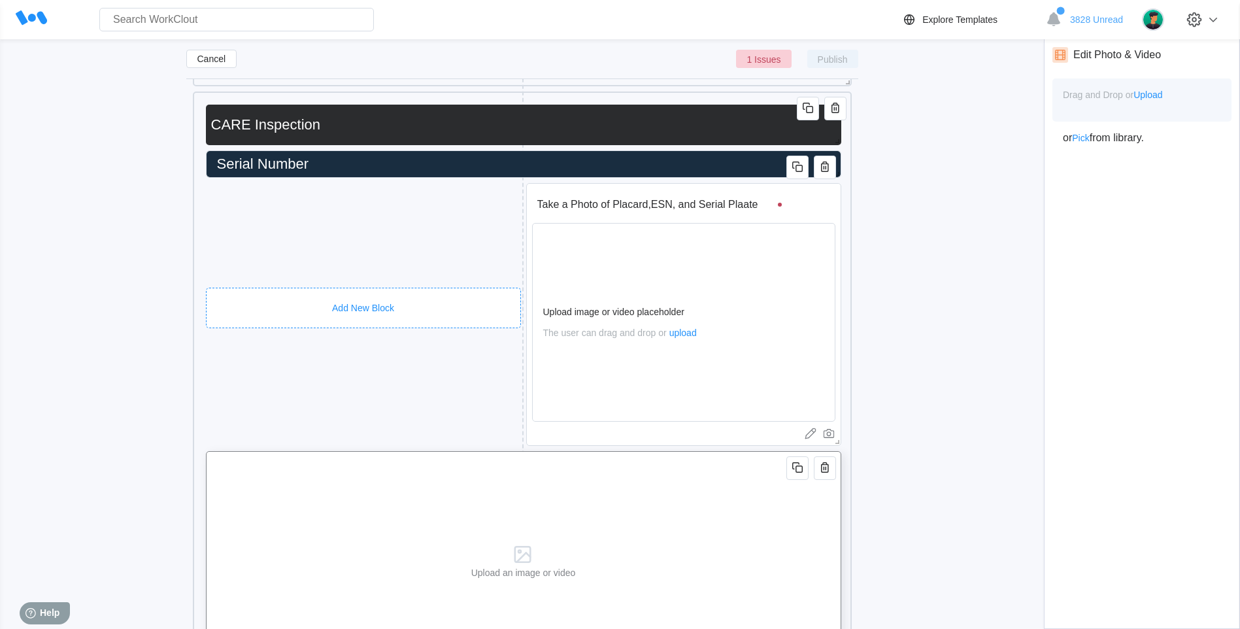
click at [396, 293] on div "Add New Block" at bounding box center [363, 308] width 315 height 41
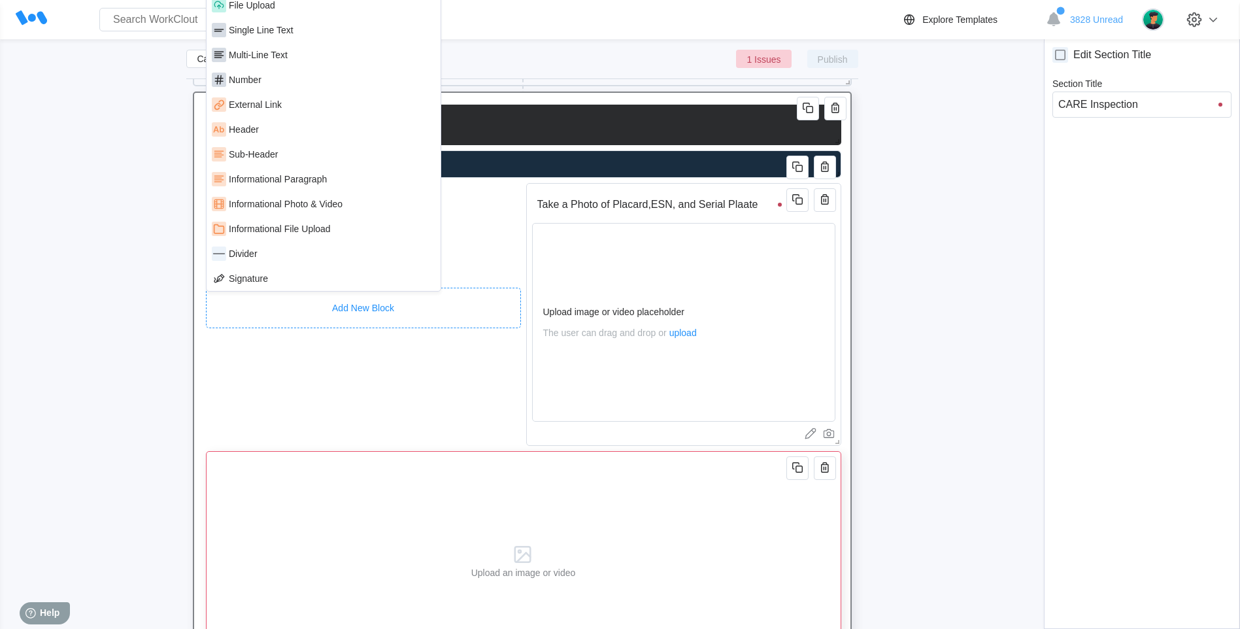
click at [719, 528] on div "Upload an image or video" at bounding box center [523, 559] width 635 height 217
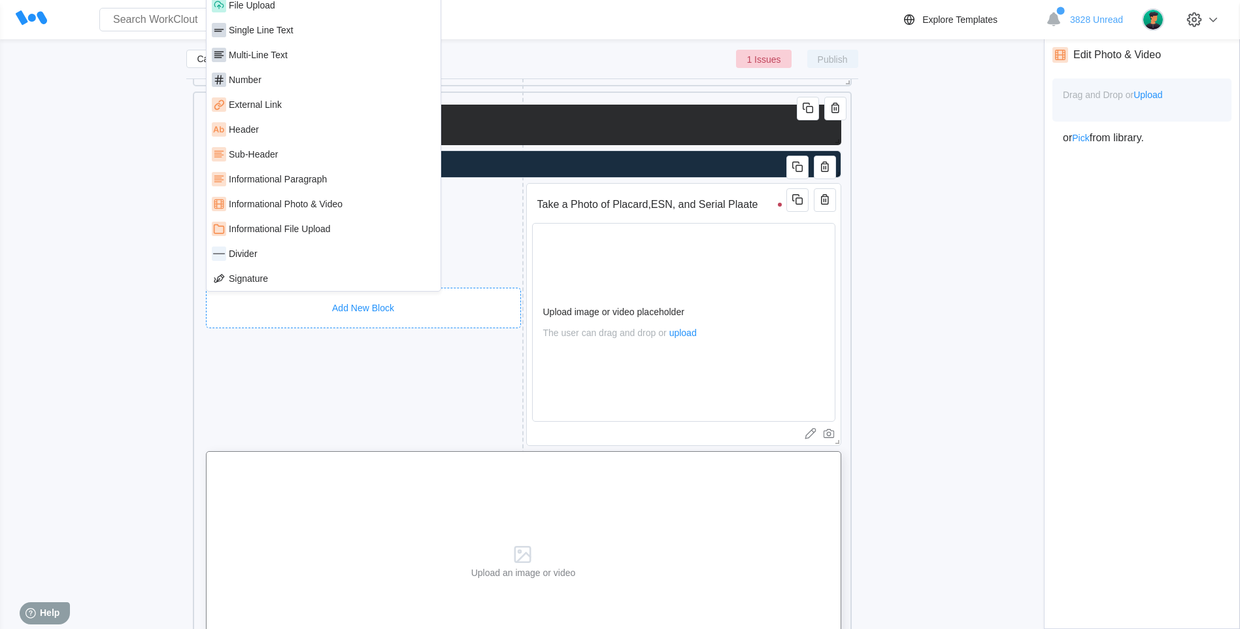
click at [1087, 137] on span "Pick" at bounding box center [1080, 138] width 17 height 10
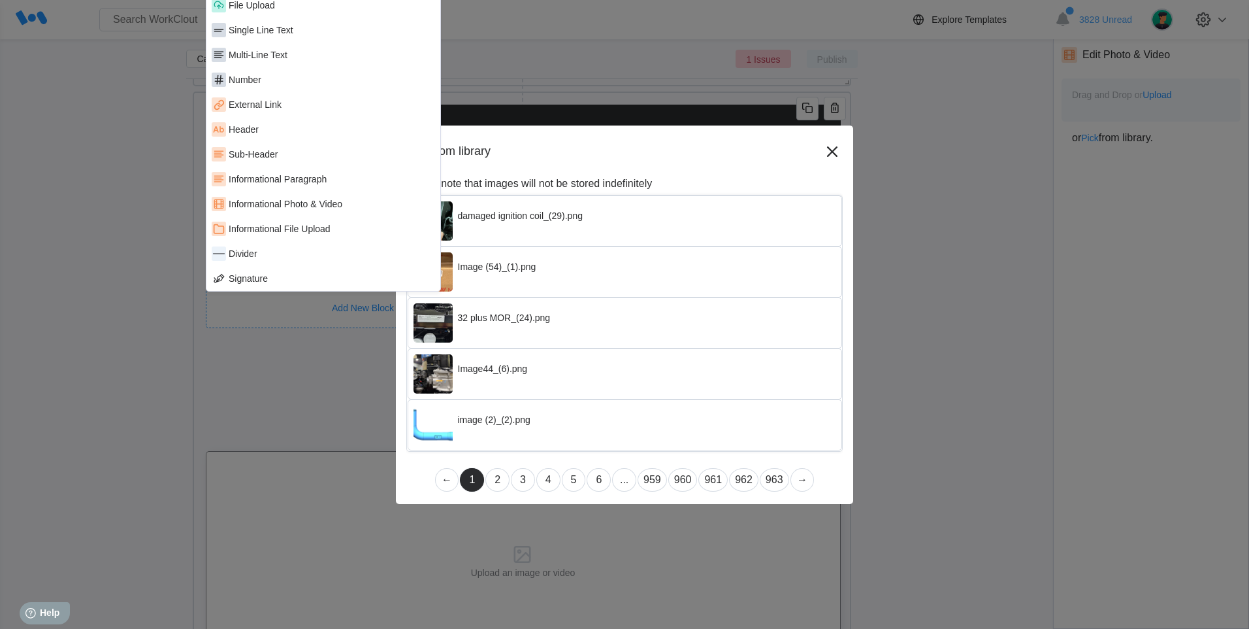
click at [1154, 97] on div "Pick from library Please note that images will not be stored indefinitely damag…" at bounding box center [624, 314] width 1249 height 629
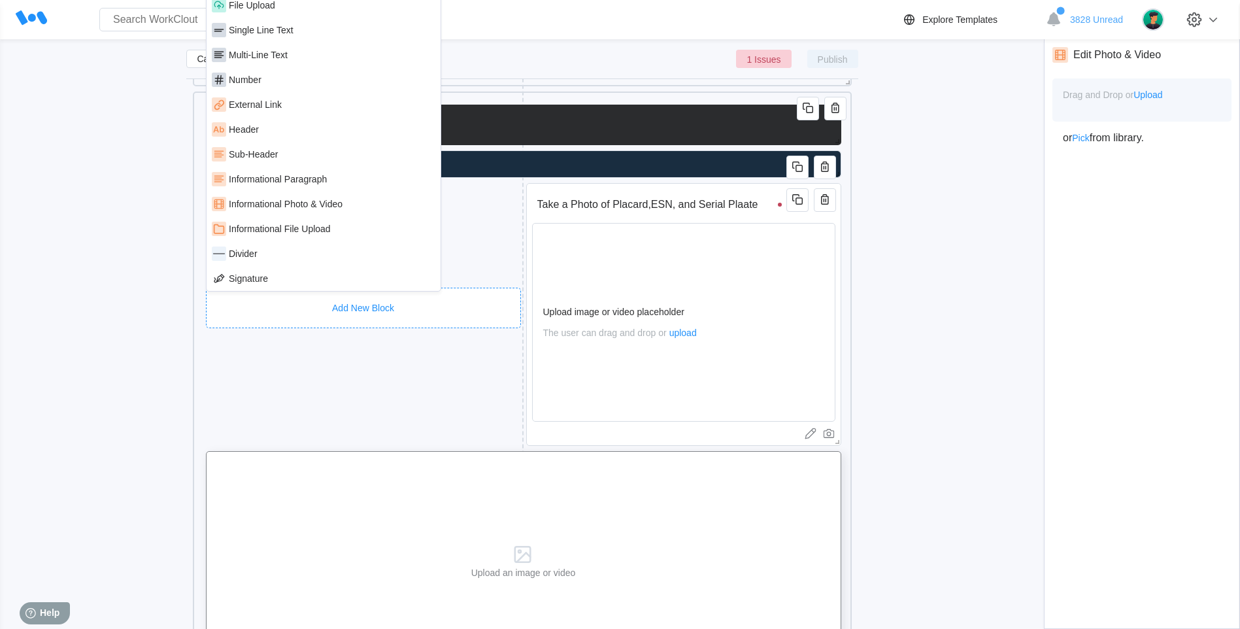
click at [1158, 94] on span "Upload" at bounding box center [1147, 95] width 29 height 10
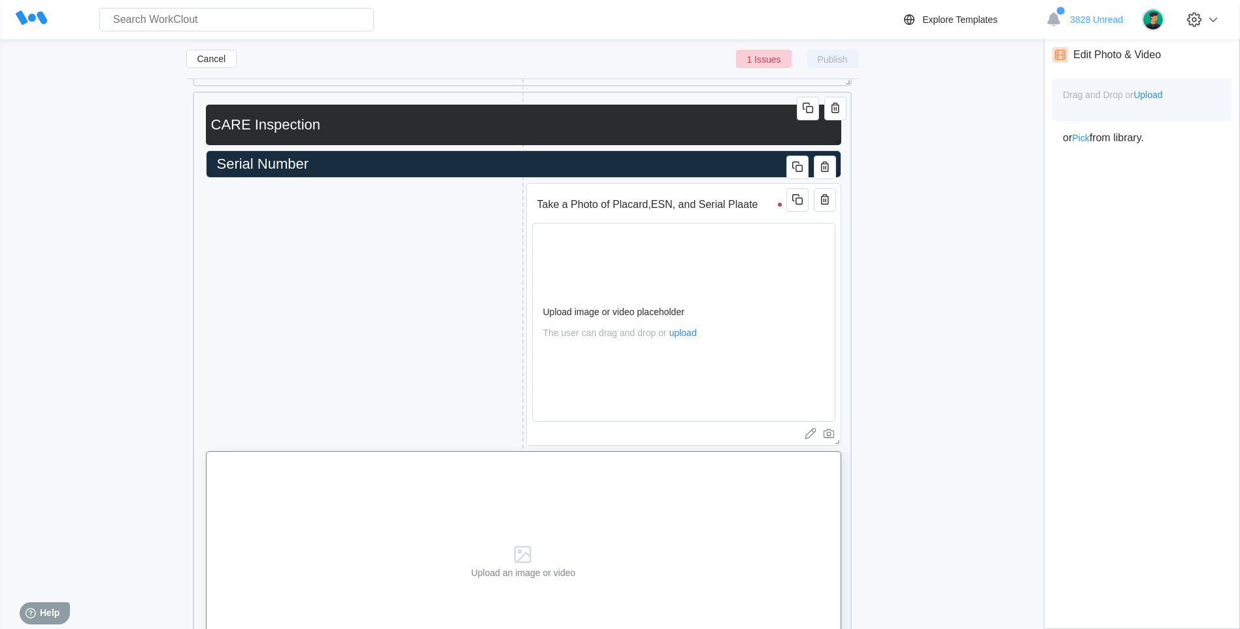
click at [1155, 93] on span "Upload" at bounding box center [1147, 95] width 29 height 10
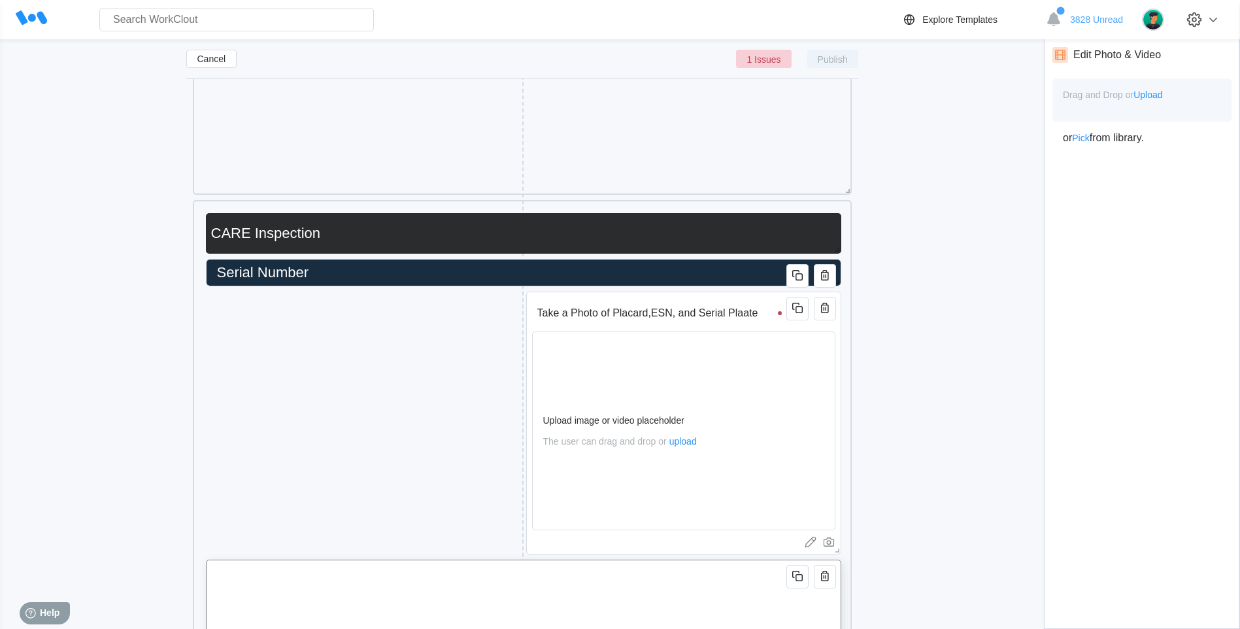
click at [1149, 96] on span "Upload" at bounding box center [1147, 95] width 29 height 10
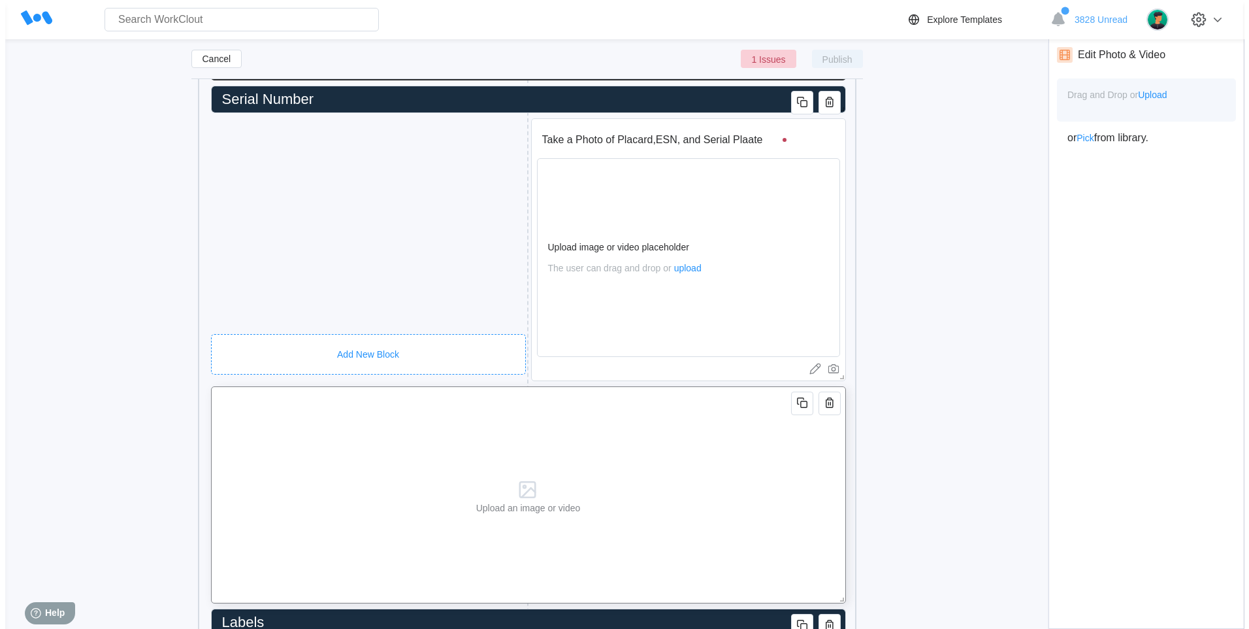
scroll to position [883, 0]
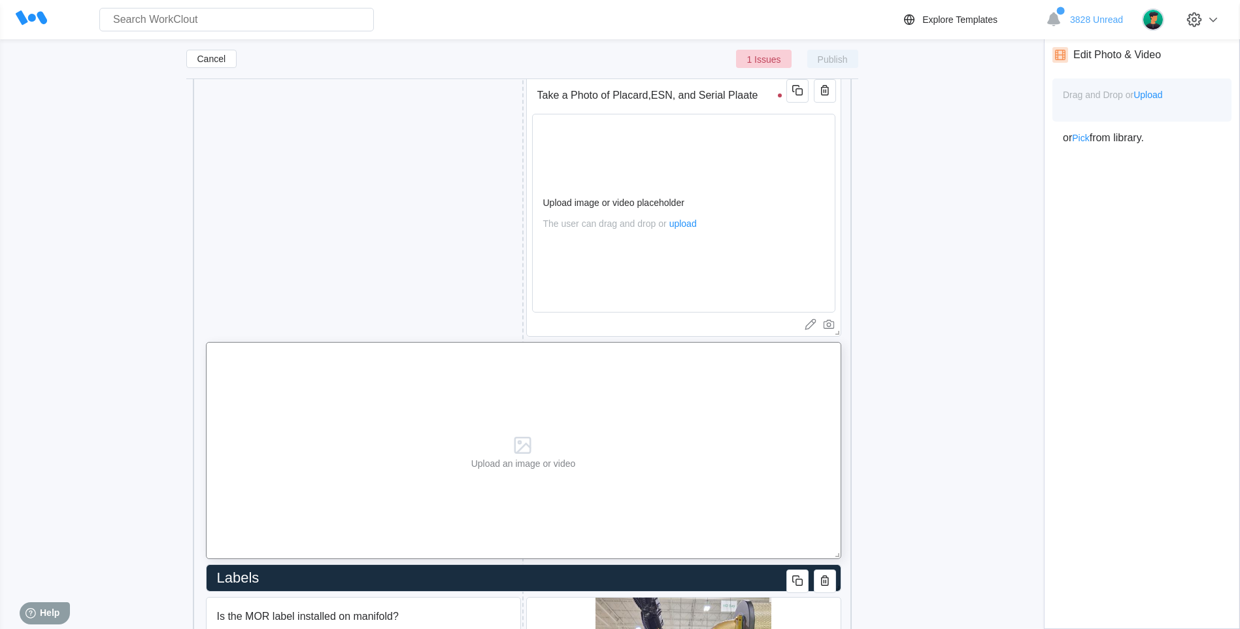
click at [1159, 95] on span "Upload" at bounding box center [1147, 95] width 29 height 10
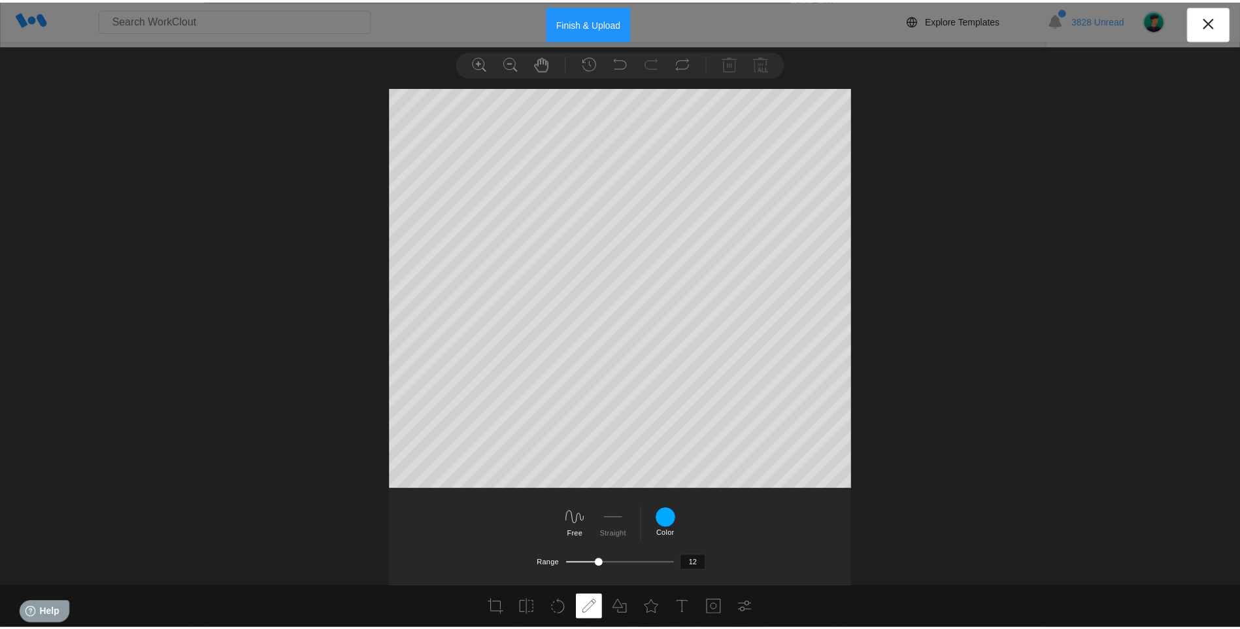
scroll to position [25, 0]
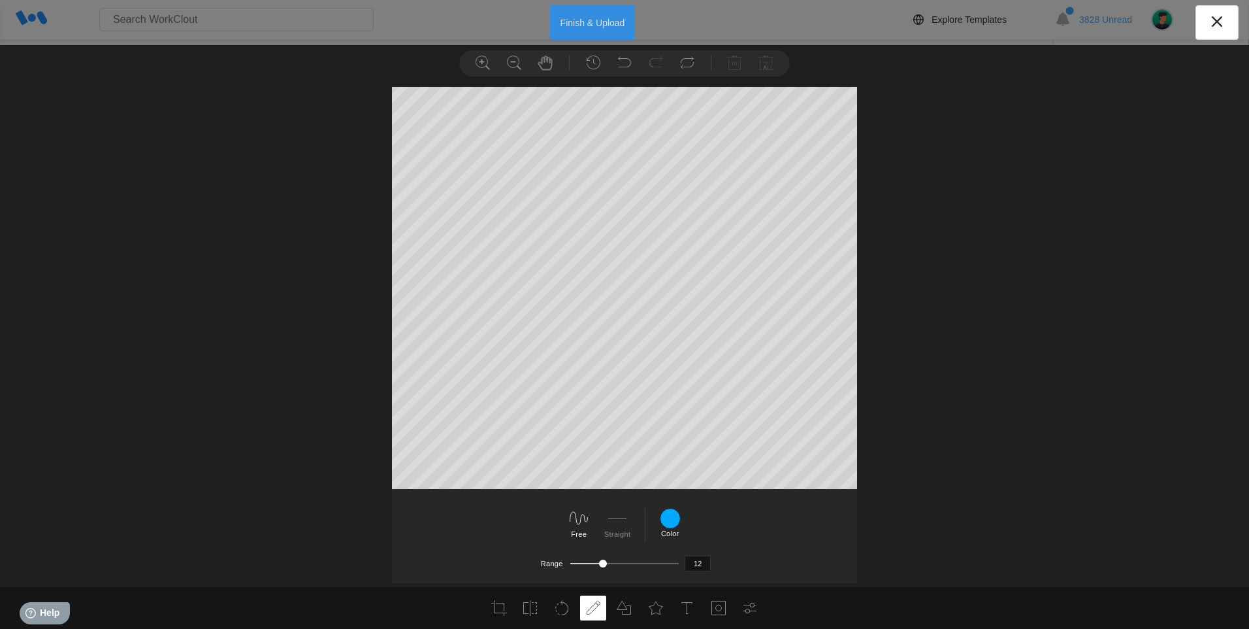
click at [595, 27] on button "Finish & Upload" at bounding box center [593, 22] width 86 height 35
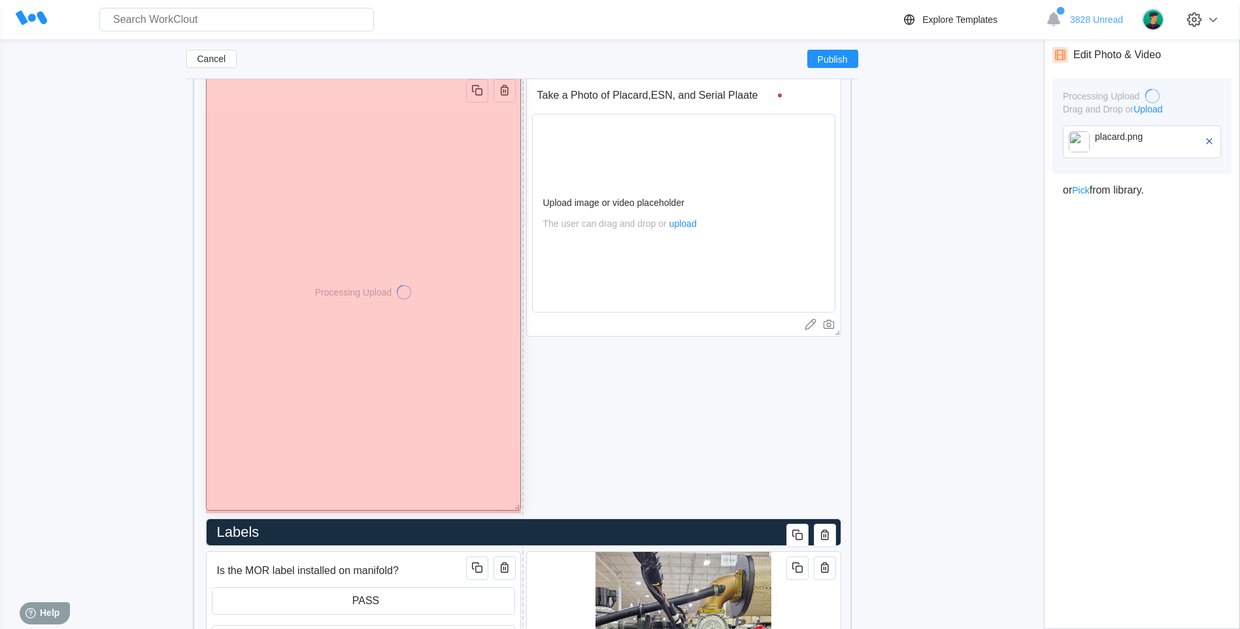
drag, startPoint x: 836, startPoint y: 561, endPoint x: 448, endPoint y: 519, distance: 390.4
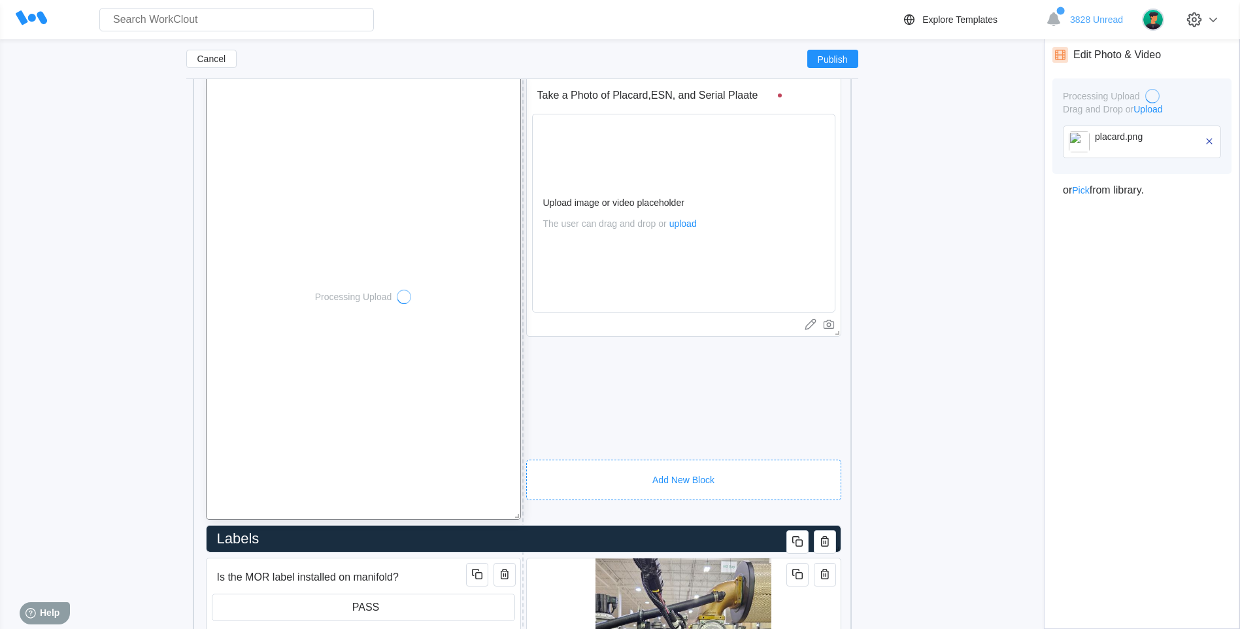
click at [582, 467] on div "Add New Block" at bounding box center [683, 479] width 315 height 41
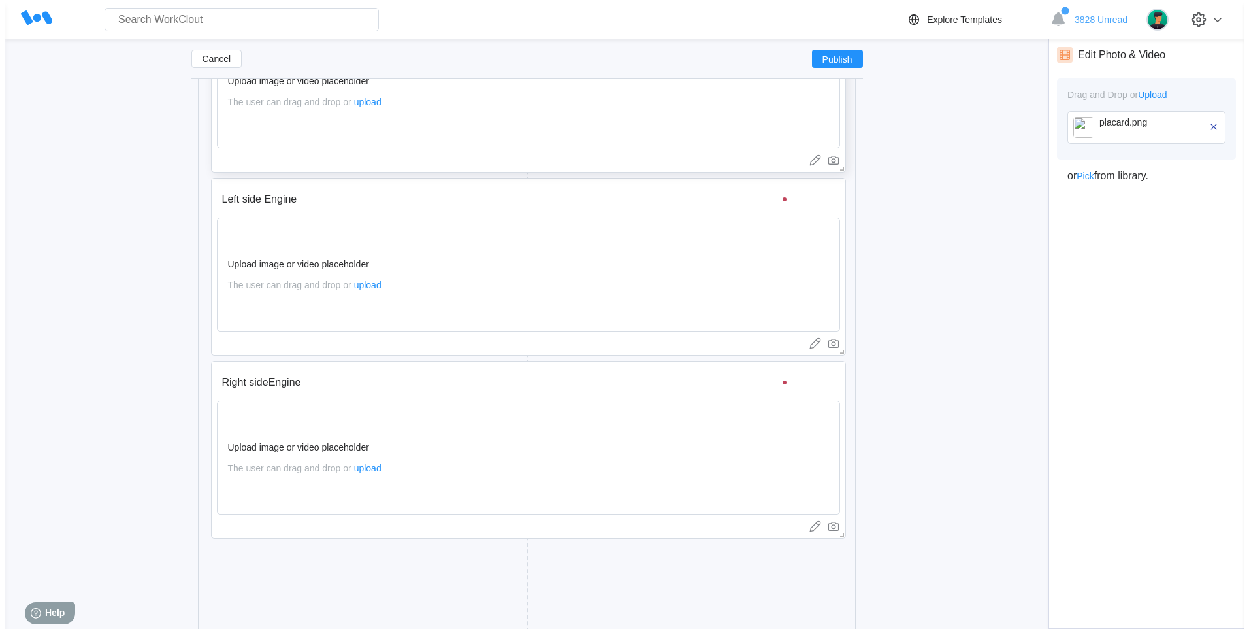
scroll to position [3061, 0]
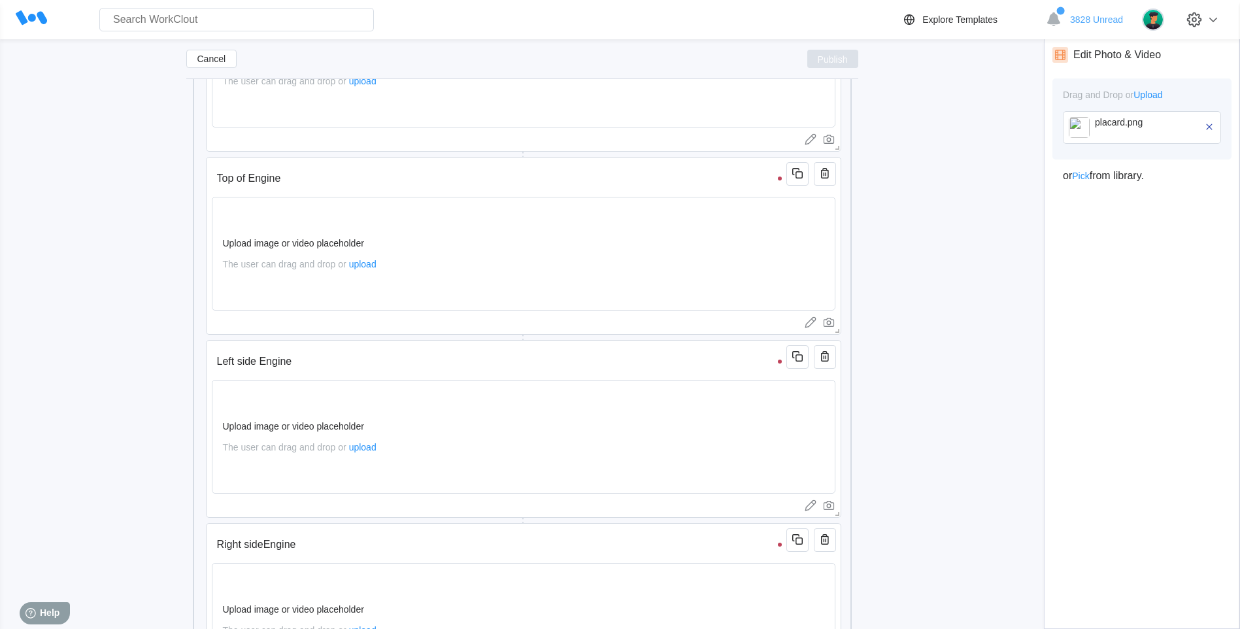
click at [823, 59] on span "Publish" at bounding box center [832, 59] width 30 height 8
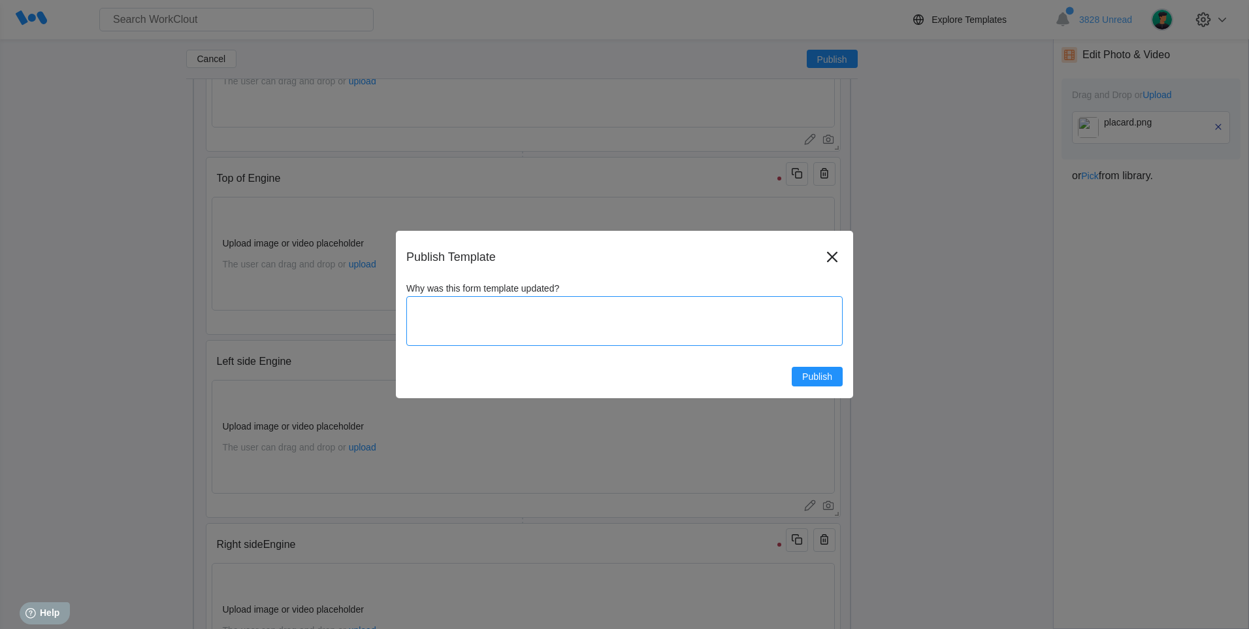
click at [509, 323] on textarea "Why was this form template updated?" at bounding box center [624, 321] width 436 height 50
type textarea "u"
type textarea "x"
type textarea "up"
type textarea "x"
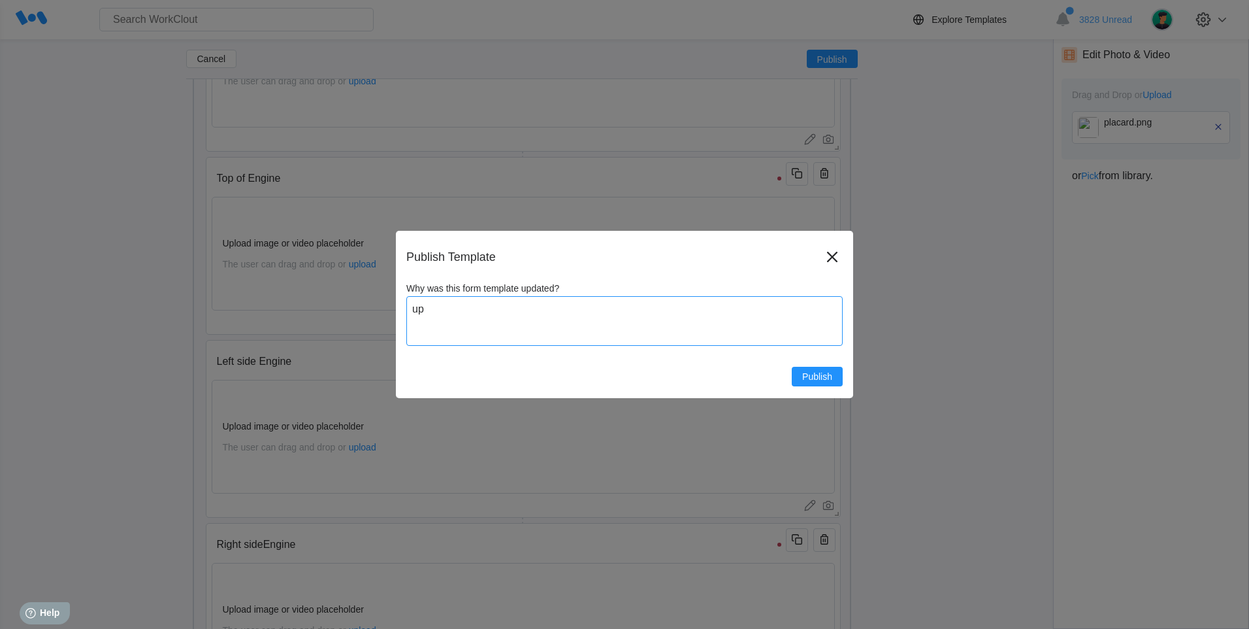
type textarea "upd"
type textarea "x"
type textarea "upda"
type textarea "x"
type textarea "updat"
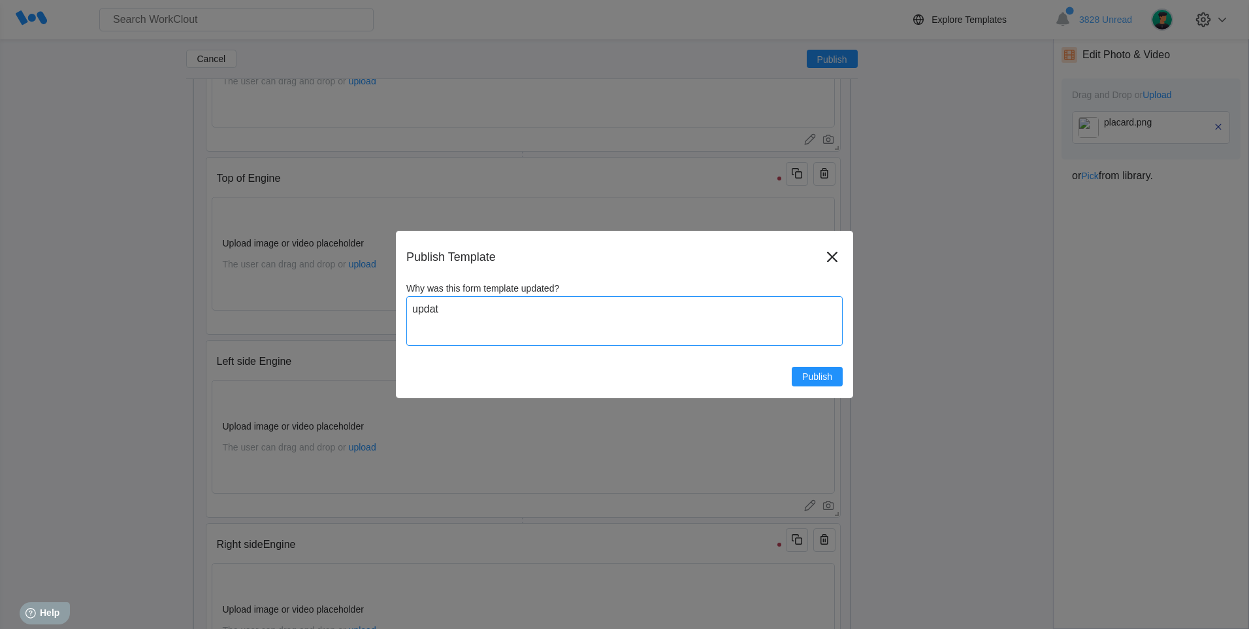
type textarea "x"
type textarea "update"
type textarea "x"
type textarea "updated"
type textarea "x"
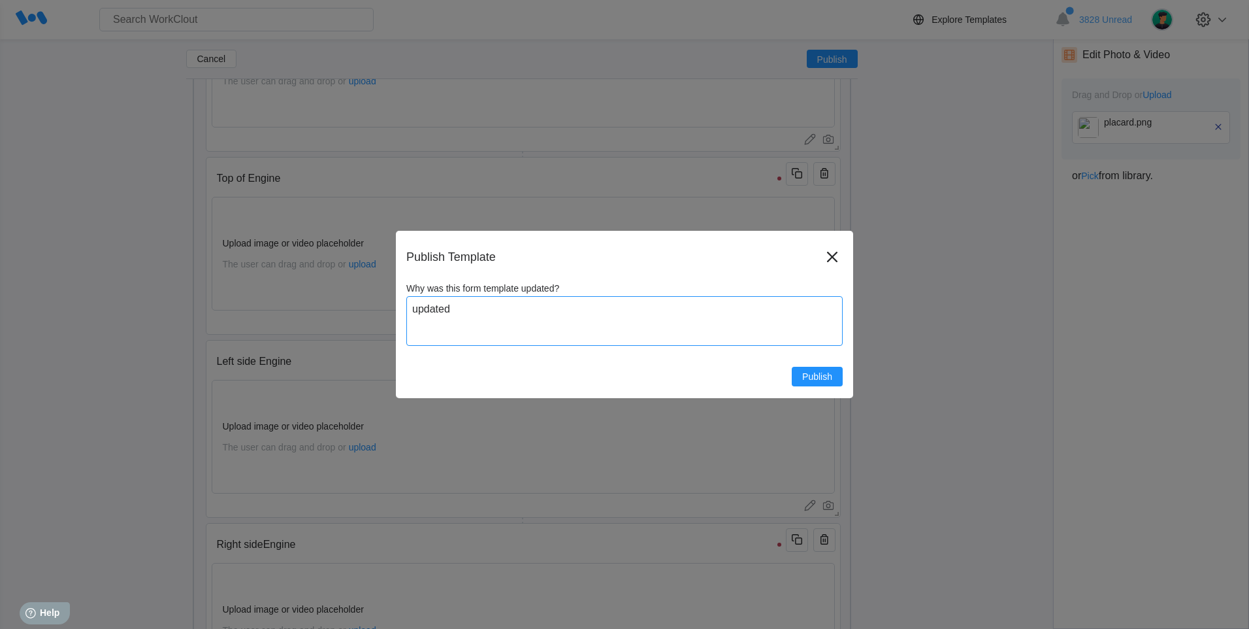
type textarea "updated"
type textarea "x"
type textarea "updated P"
type textarea "x"
type textarea "updated Pl"
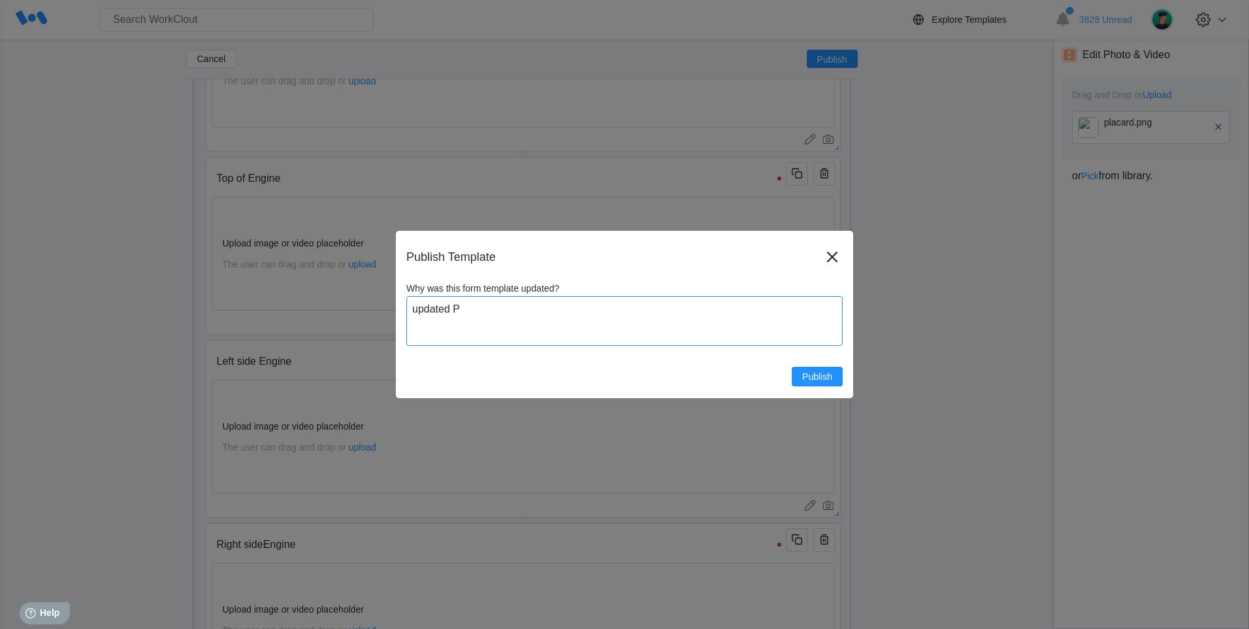
type textarea "x"
type textarea "updated Pla"
type textarea "x"
type textarea "updated Plac"
type textarea "x"
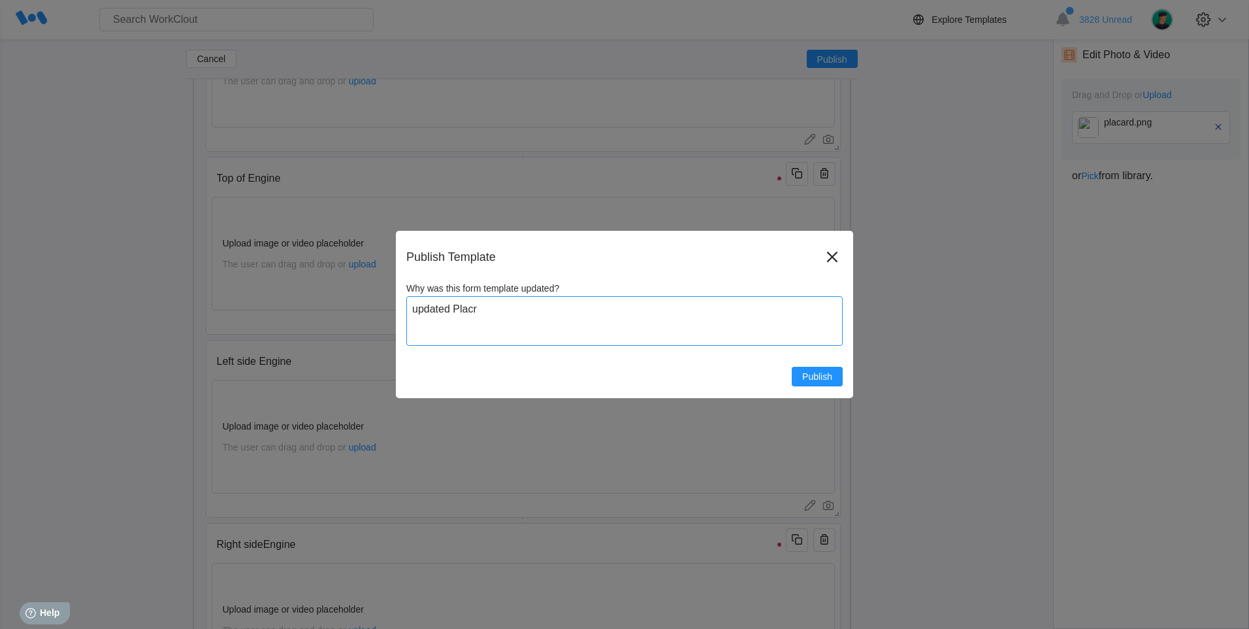
type textarea "updated Placrt"
type textarea "x"
type textarea "updated Placr"
type textarea "x"
type textarea "updated Placra"
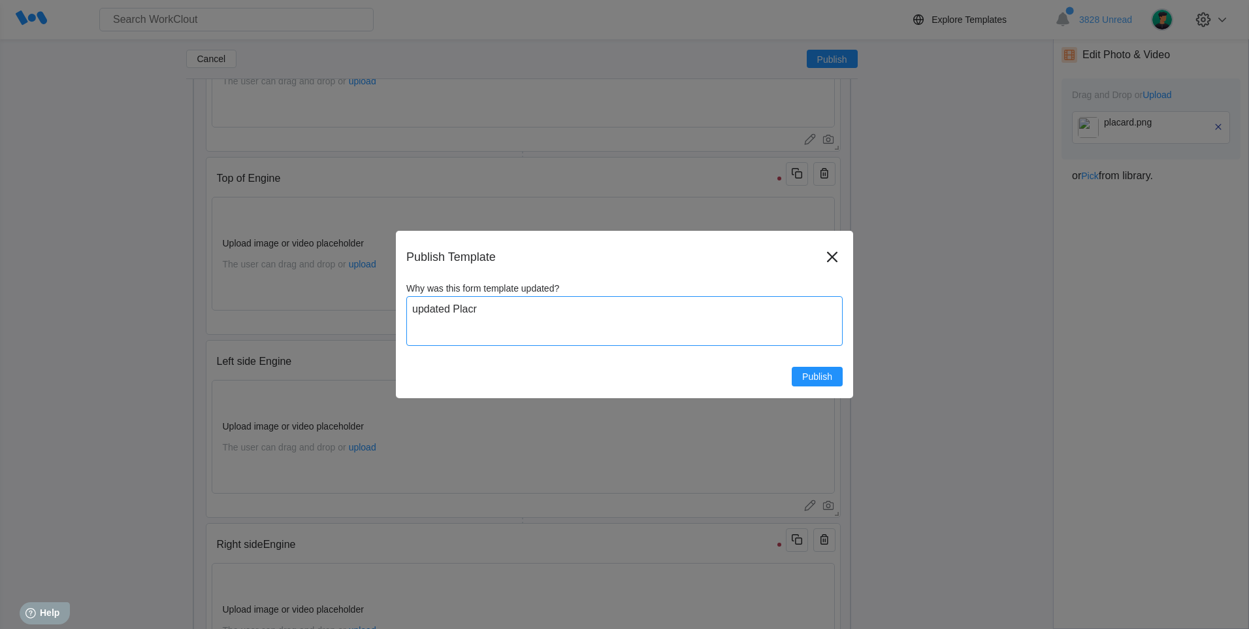
type textarea "x"
type textarea "updated Placrar"
type textarea "x"
type textarea "updated Placra"
type textarea "x"
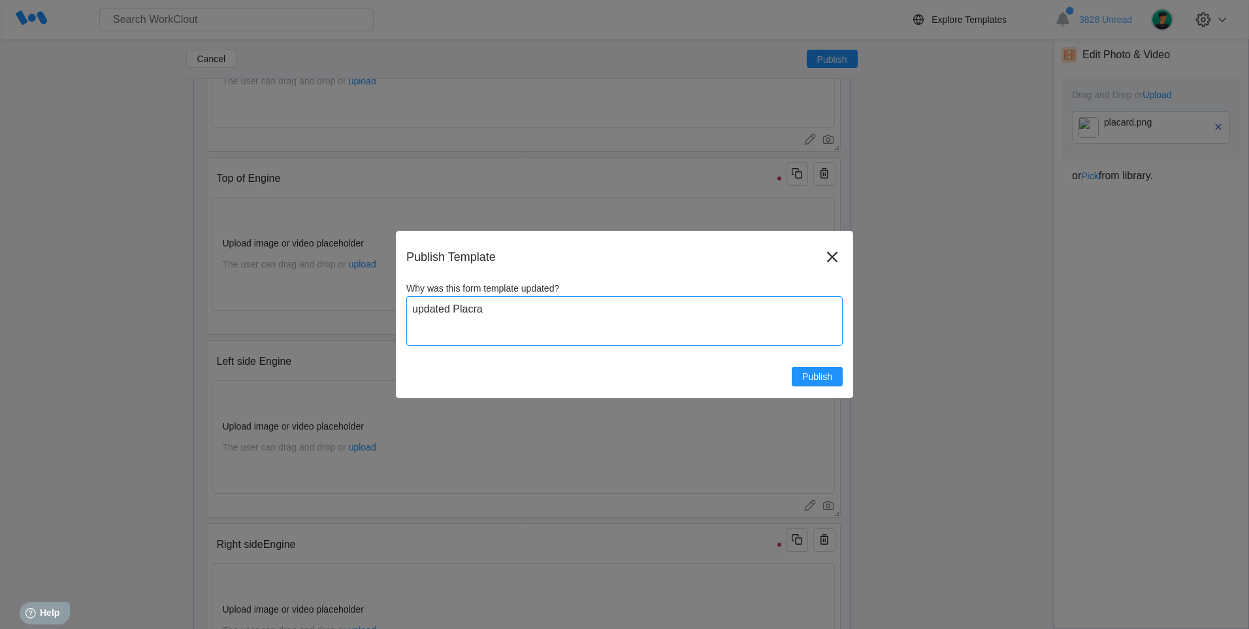
type textarea "updated Placr"
type textarea "x"
type textarea "updated Plac"
type textarea "x"
type textarea "updated Placa"
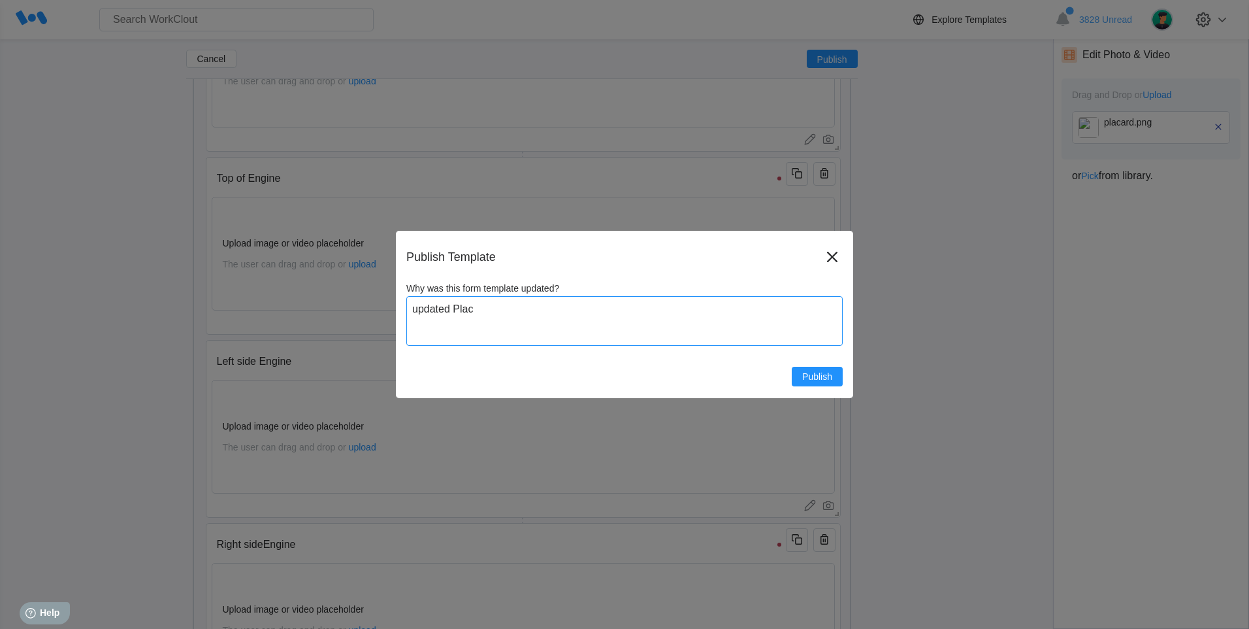
type textarea "x"
type textarea "updated Placar"
type textarea "x"
type textarea "updated Placard"
type textarea "x"
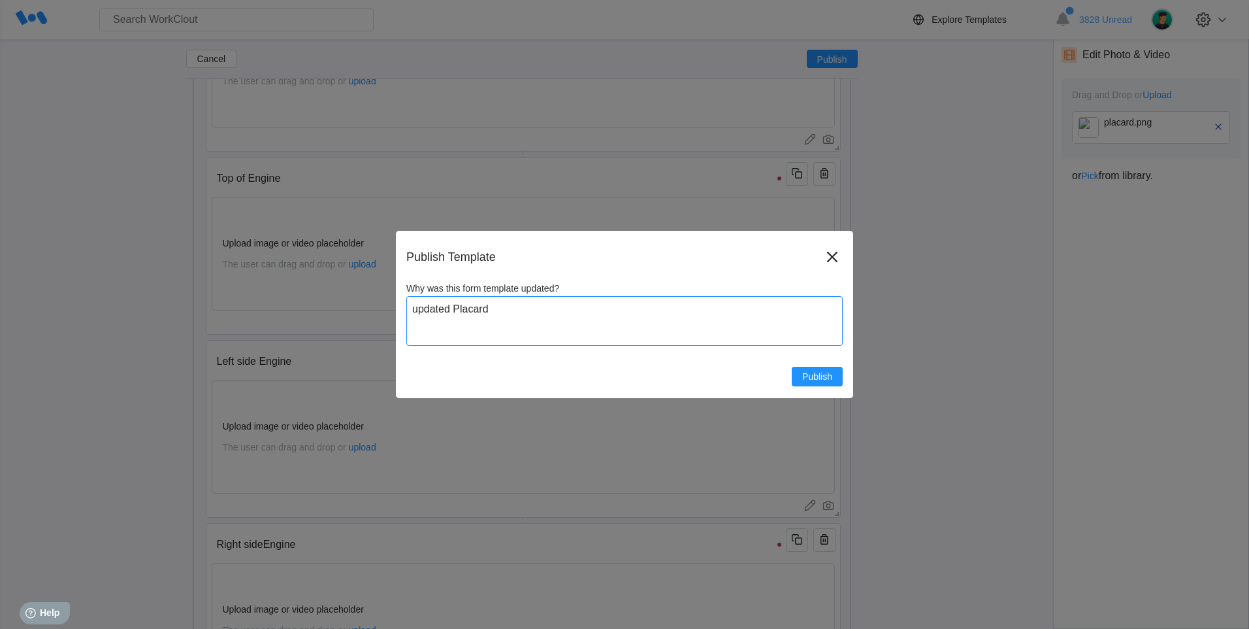
type textarea "updated Placard"
type textarea "x"
type textarea "updated Placard"
type textarea "x"
type textarea "updated Placard,"
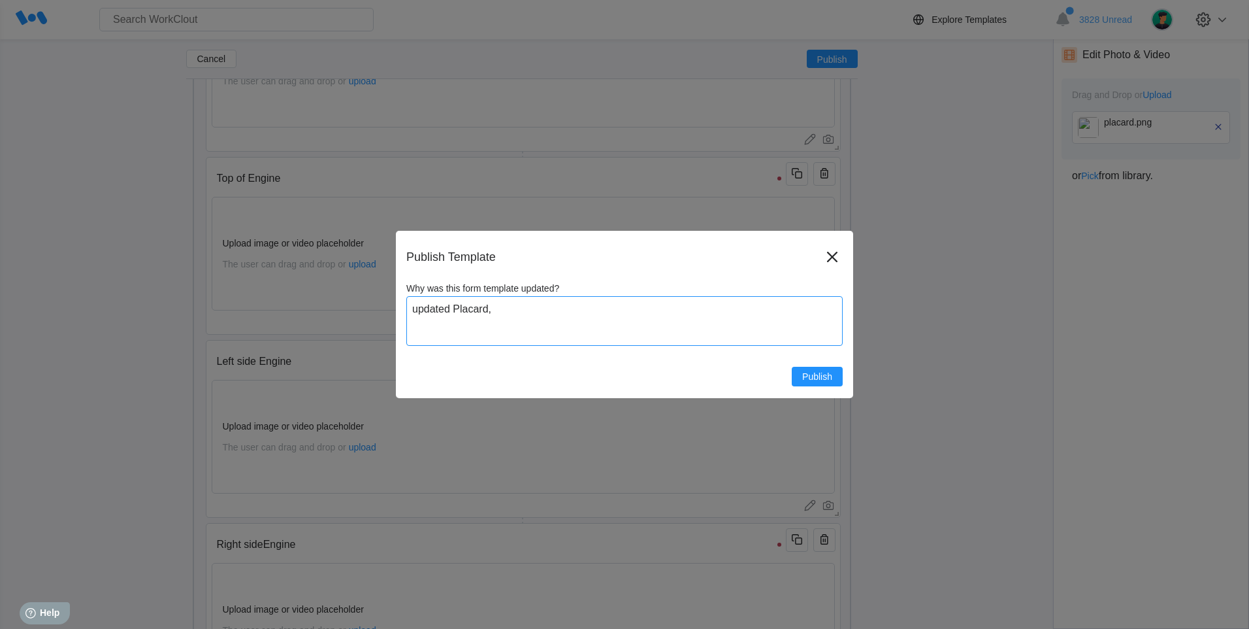
type textarea "x"
type textarea "updated Placard,"
type textarea "x"
type textarea "updated Placard, S"
type textarea "x"
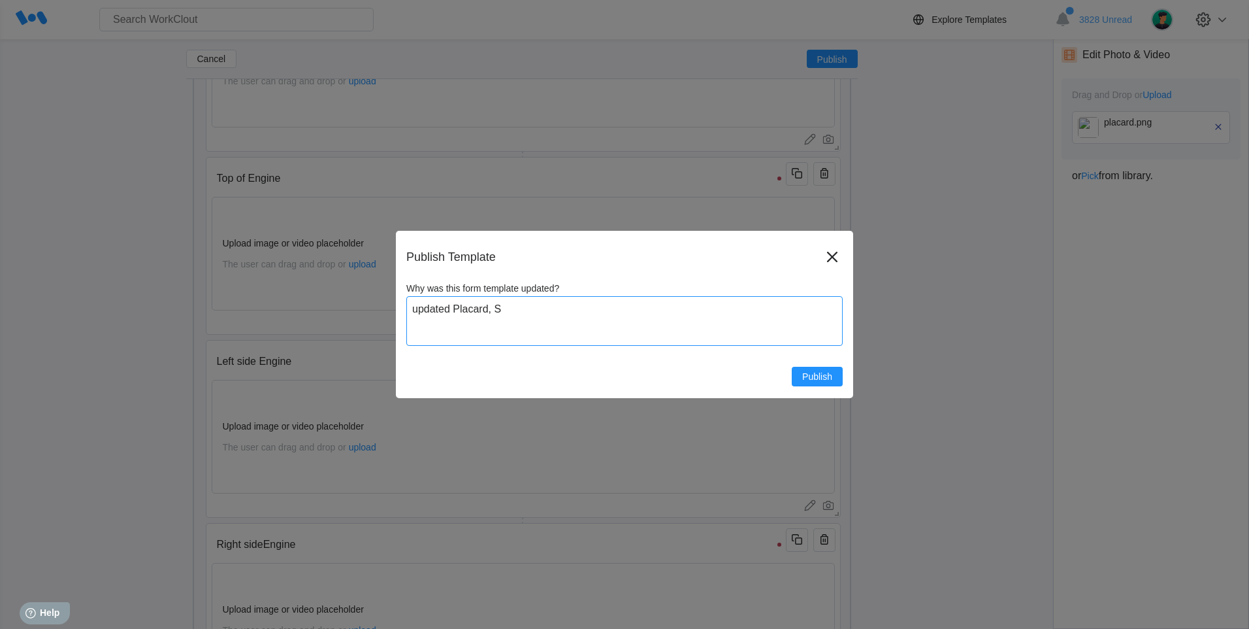
type textarea "updated Placard, Se"
type textarea "x"
type textarea "updated Placard, Ser"
type textarea "x"
type textarea "updated Placard, Seri"
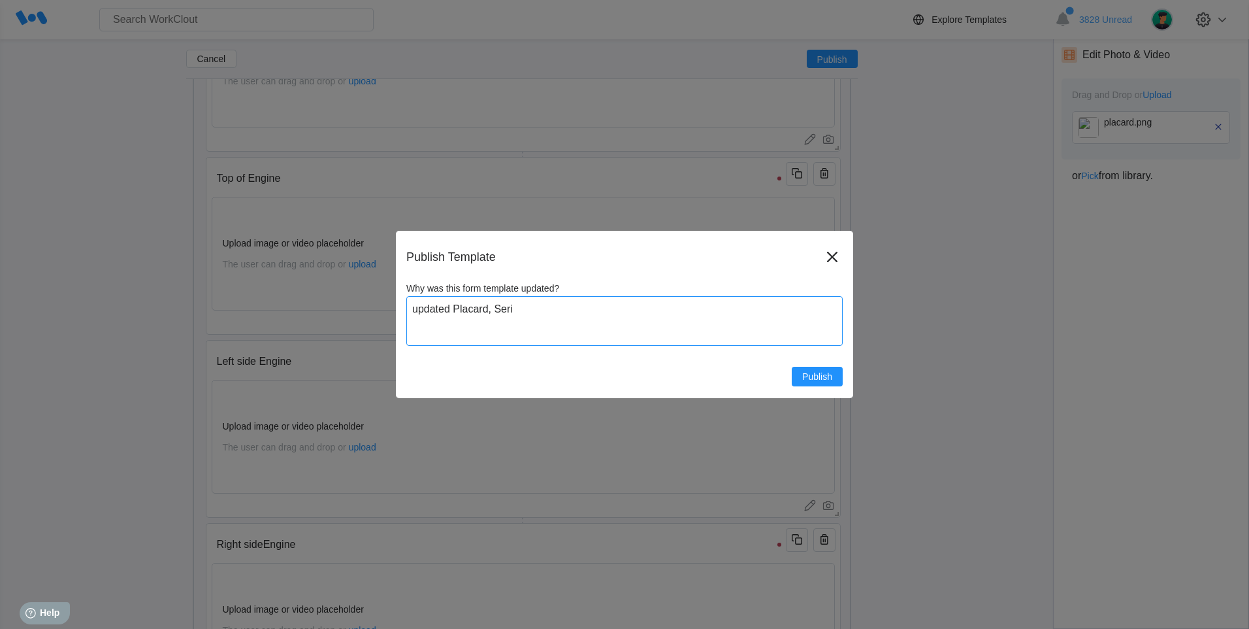
type textarea "x"
type textarea "updated Placard, Seria"
type textarea "x"
type textarea "updated Placard, Serial"
type textarea "x"
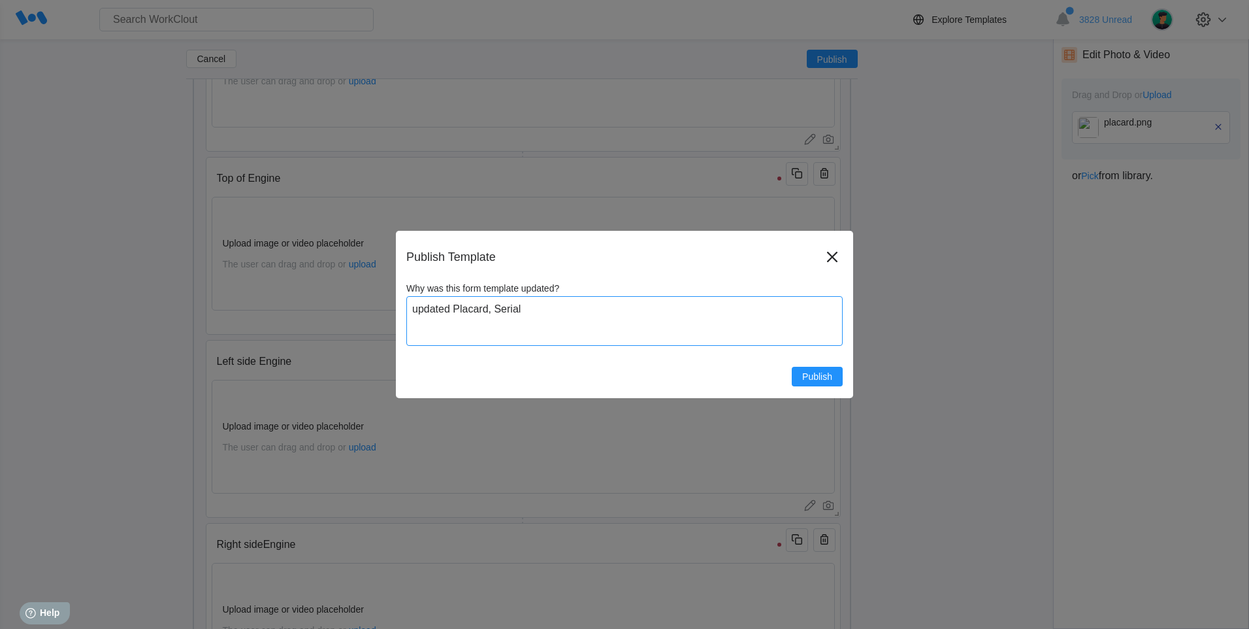
type textarea "updated Placard, Serial"
type textarea "x"
type textarea "updated Placard, Serial N"
type textarea "x"
type textarea "updated Placard, Serial Nu"
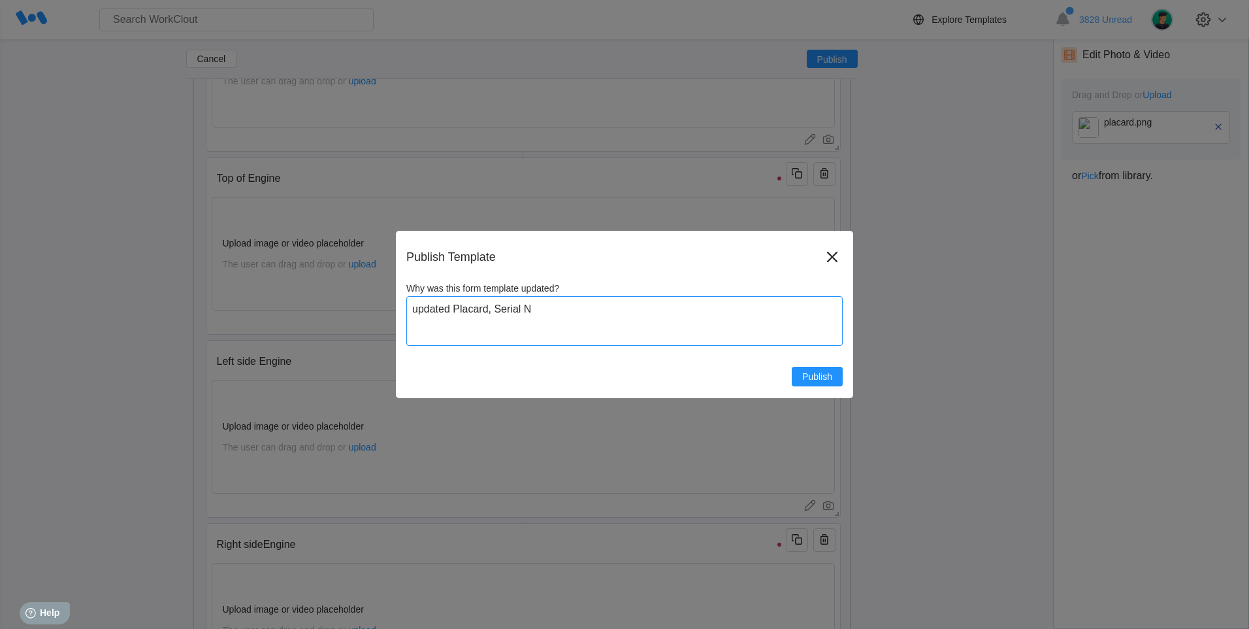
type textarea "x"
type textarea "updated Placard, Serial Num"
type textarea "x"
type textarea "updated Placard, Serial Numb"
type textarea "x"
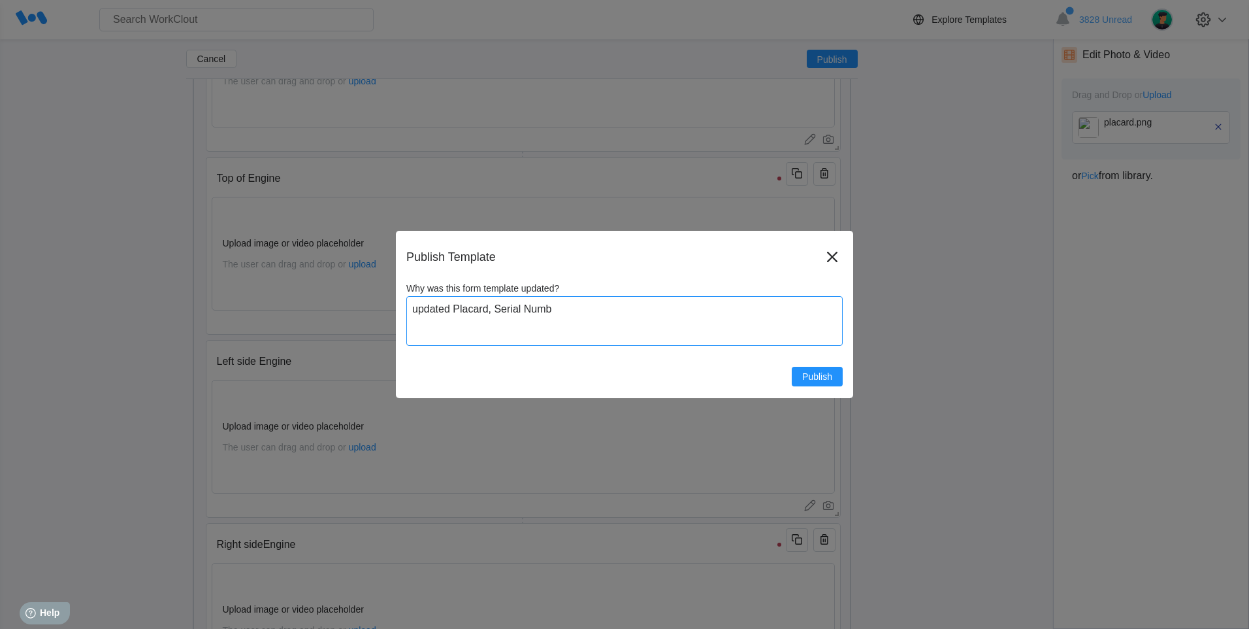
type textarea "updated Placard, Serial Numbe"
type textarea "x"
type textarea "updated Placard, Serial Number"
type textarea "x"
type textarea "updated Placard, Serial Number S"
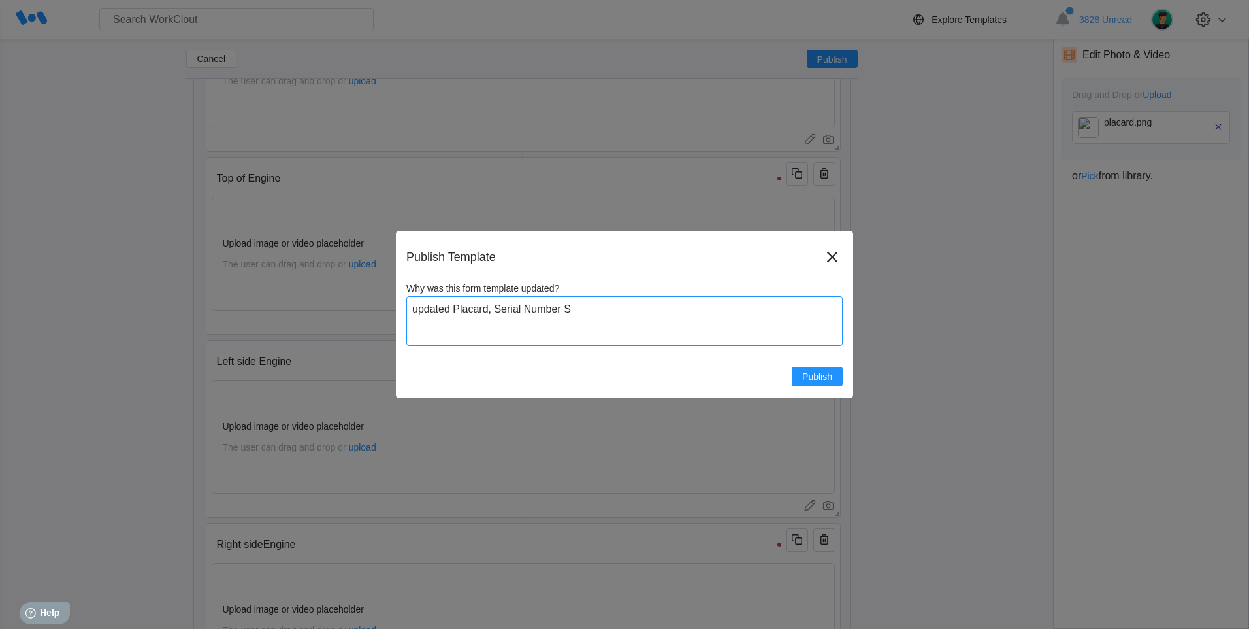
type textarea "x"
type textarea "updated Placard, Serial Number Sl"
type textarea "x"
type textarea "updated Placard, Serial Number Slid"
type textarea "x"
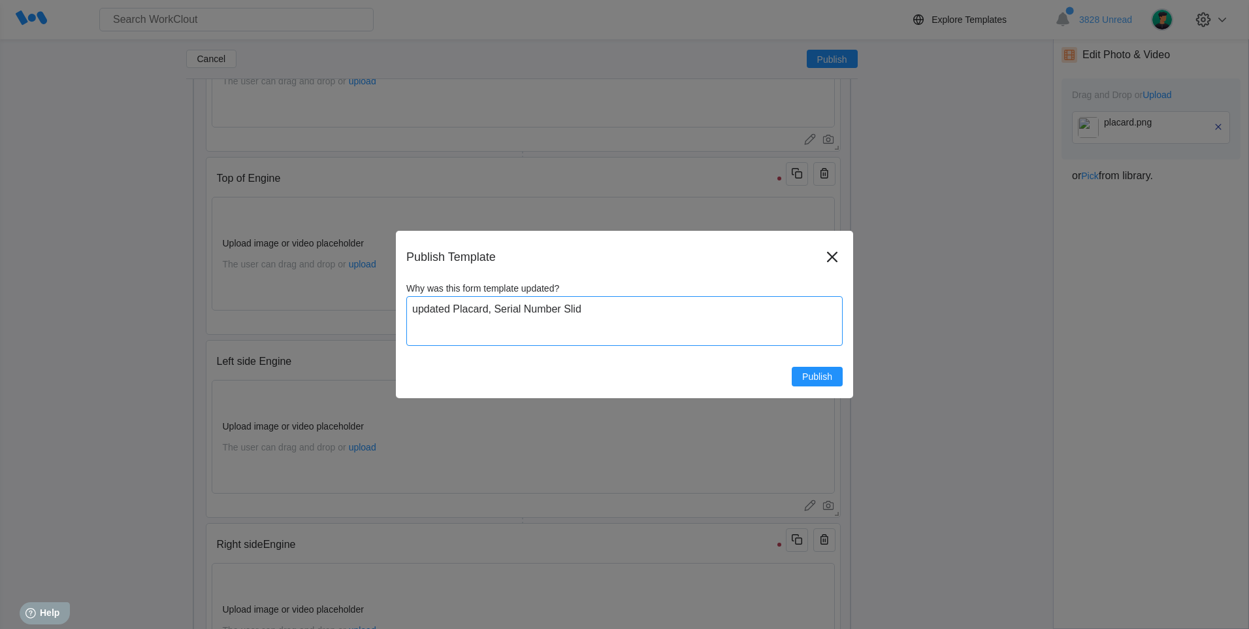
type textarea "updated Placard, Serial Number Slide"
type textarea "x"
type textarea "updated Placard, Serial Number Slide"
click at [841, 371] on button "Publish" at bounding box center [817, 377] width 51 height 20
